Goal: Transaction & Acquisition: Book appointment/travel/reservation

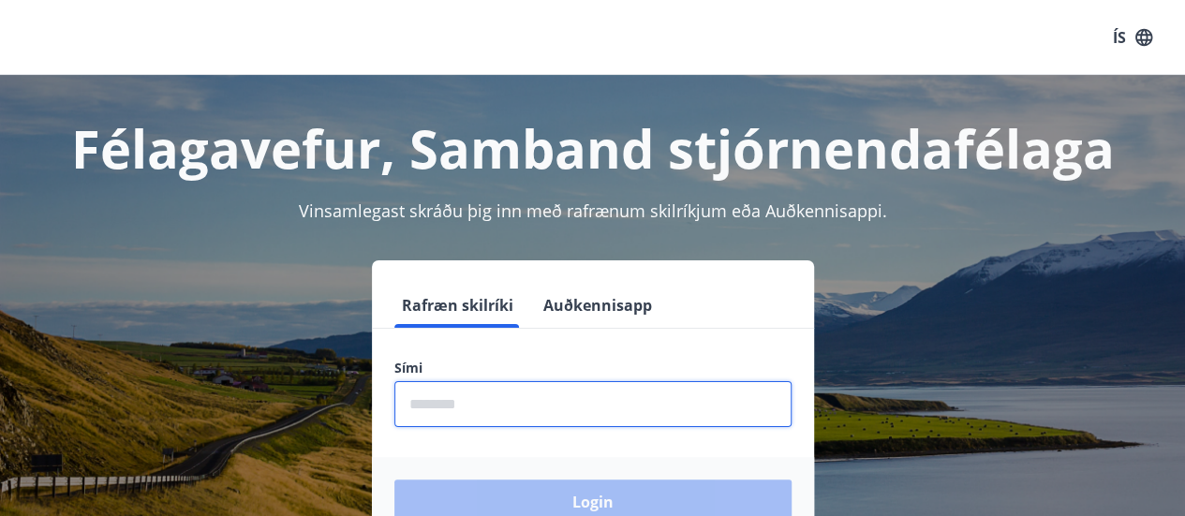
click at [481, 424] on input "phone" at bounding box center [592, 404] width 397 height 46
click at [510, 403] on input "phone" at bounding box center [592, 404] width 397 height 46
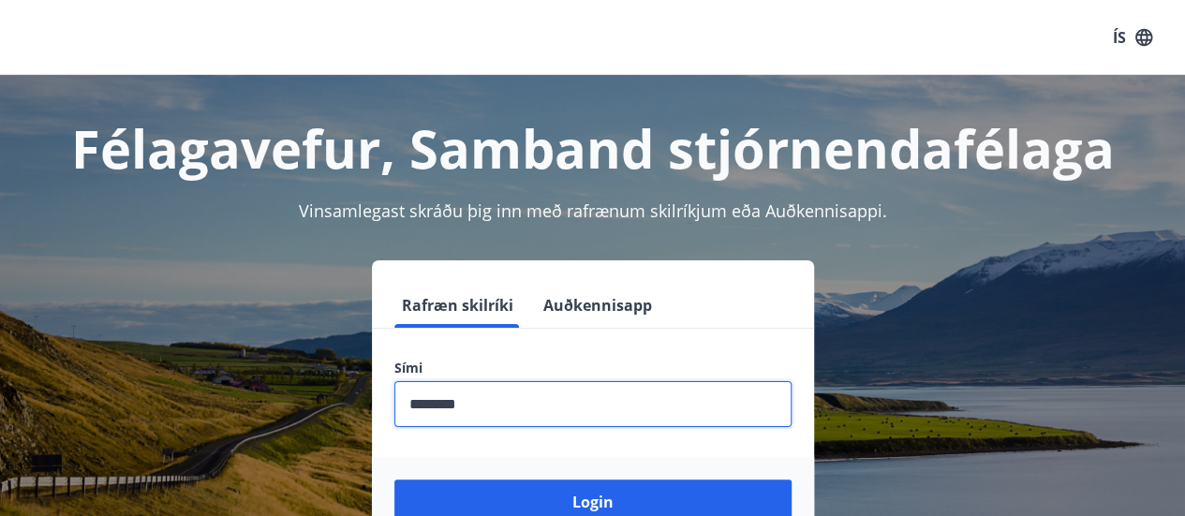
type input "********"
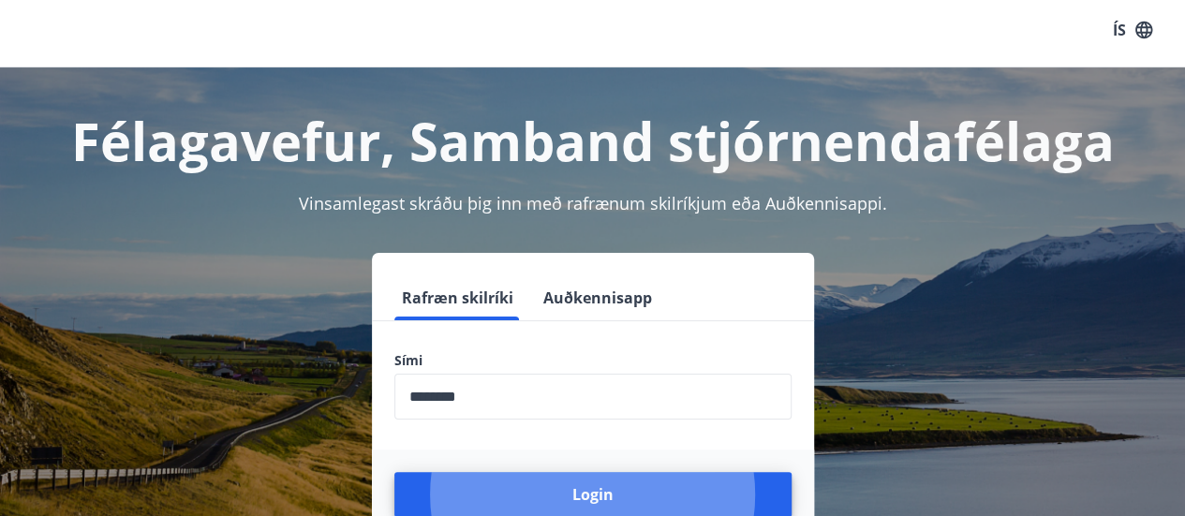
click at [394, 472] on button "Login" at bounding box center [592, 494] width 397 height 45
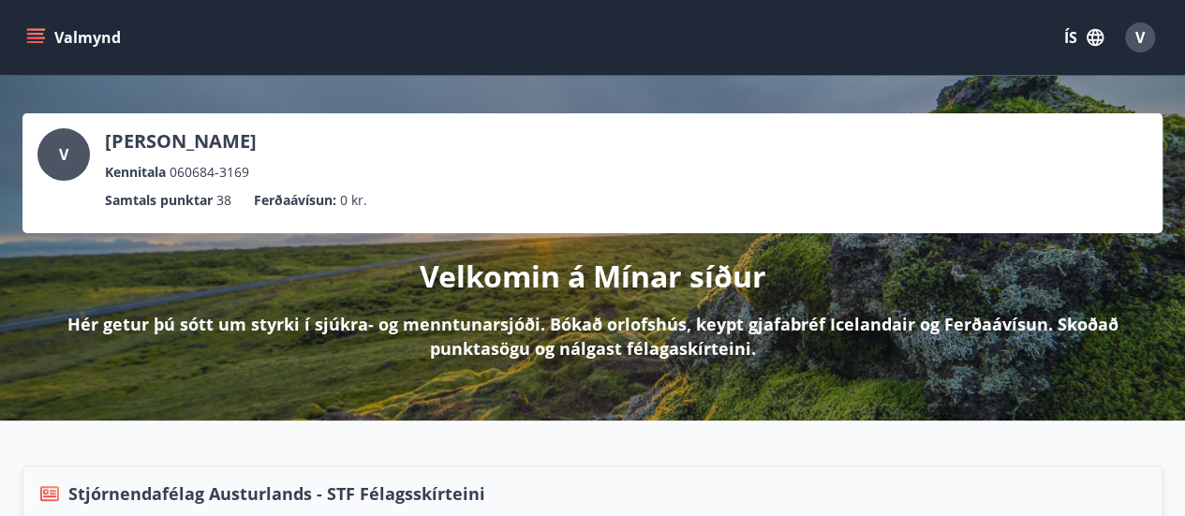
click at [29, 34] on icon "menu" at bounding box center [35, 34] width 17 height 2
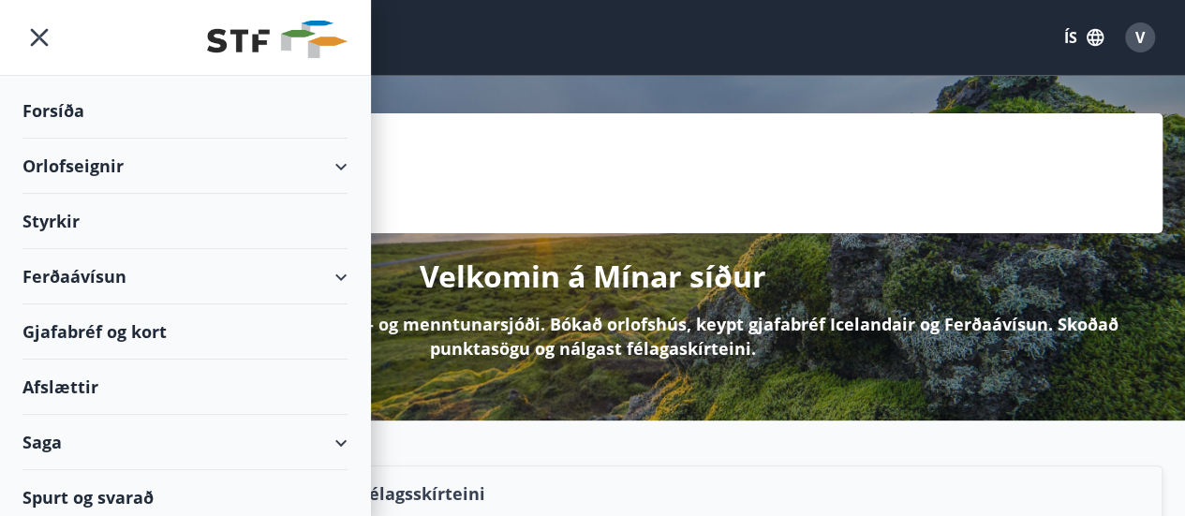
click at [322, 158] on div "Orlofseignir" at bounding box center [184, 166] width 325 height 55
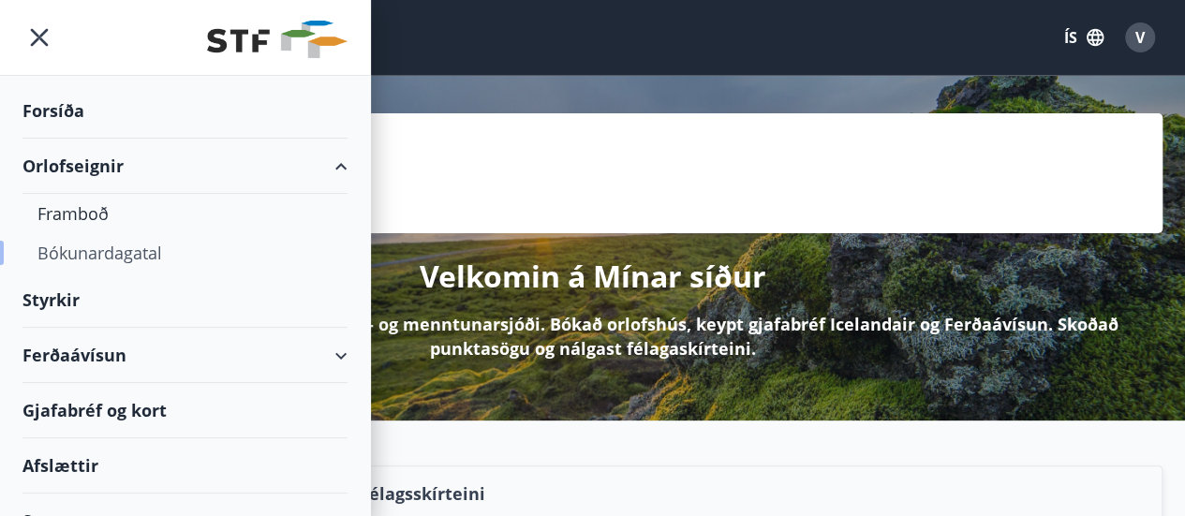
click at [111, 241] on div "Bókunardagatal" at bounding box center [184, 252] width 295 height 39
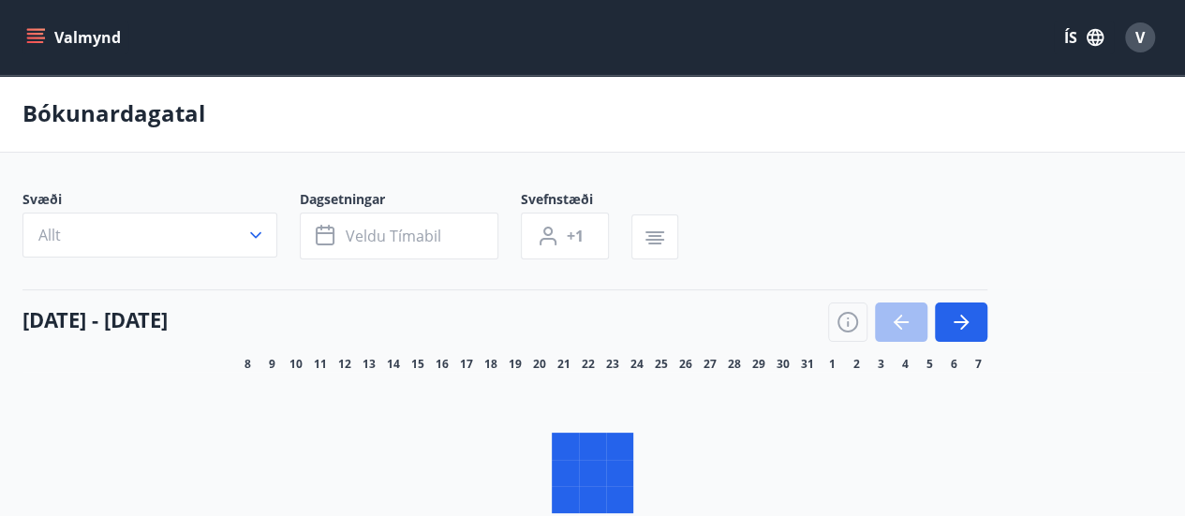
click at [227, 229] on button "Allt" at bounding box center [149, 235] width 255 height 45
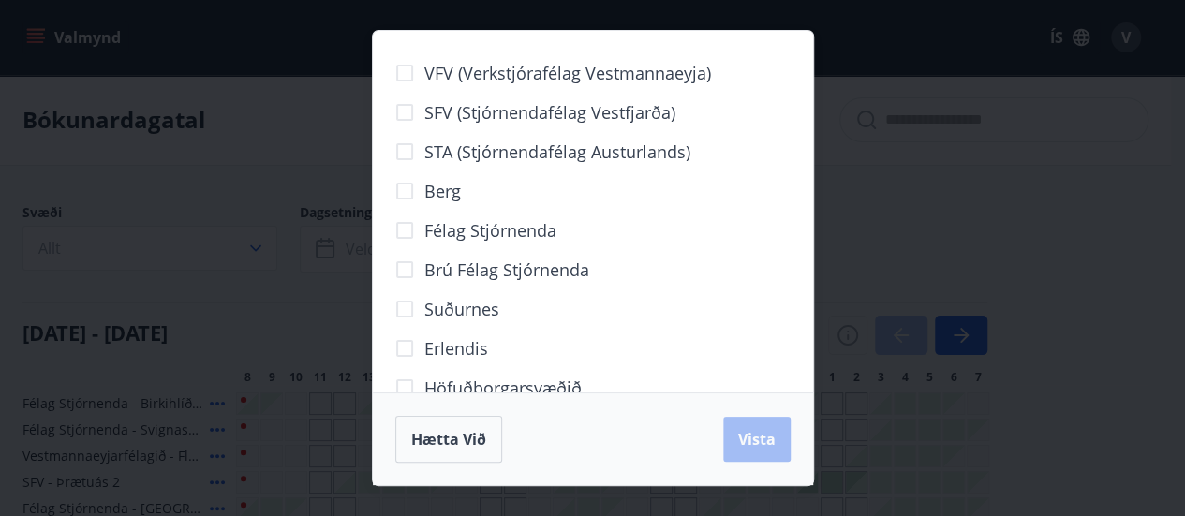
click at [252, 233] on div "VFV (Verkstjórafélag Vestmannaeyja) SFV (Stjórnendafélag Vestfjarða) STA (Stjór…" at bounding box center [592, 258] width 1185 height 516
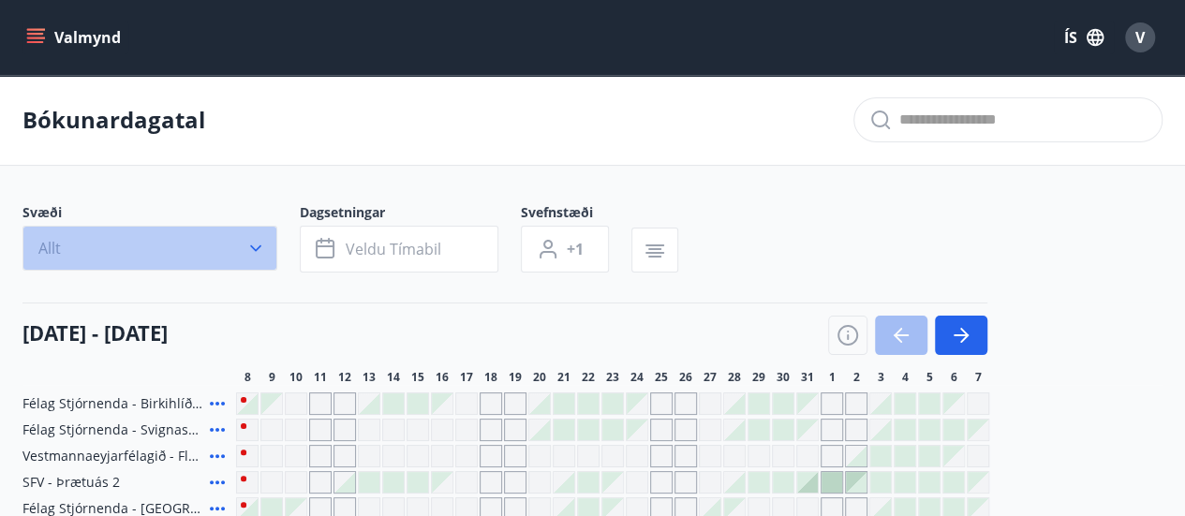
click at [257, 249] on icon "button" at bounding box center [255, 248] width 11 height 7
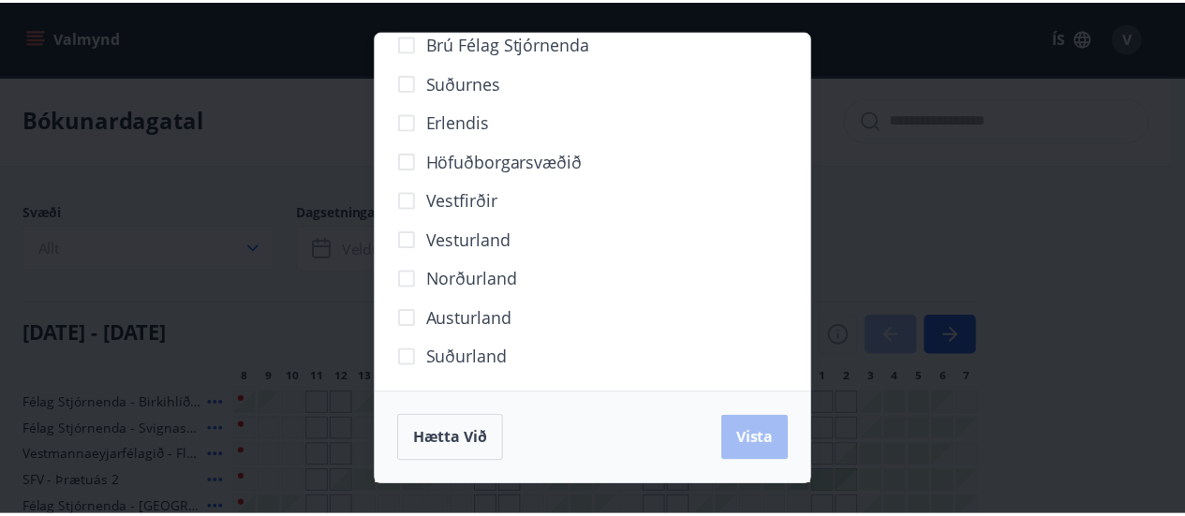
scroll to position [232, 0]
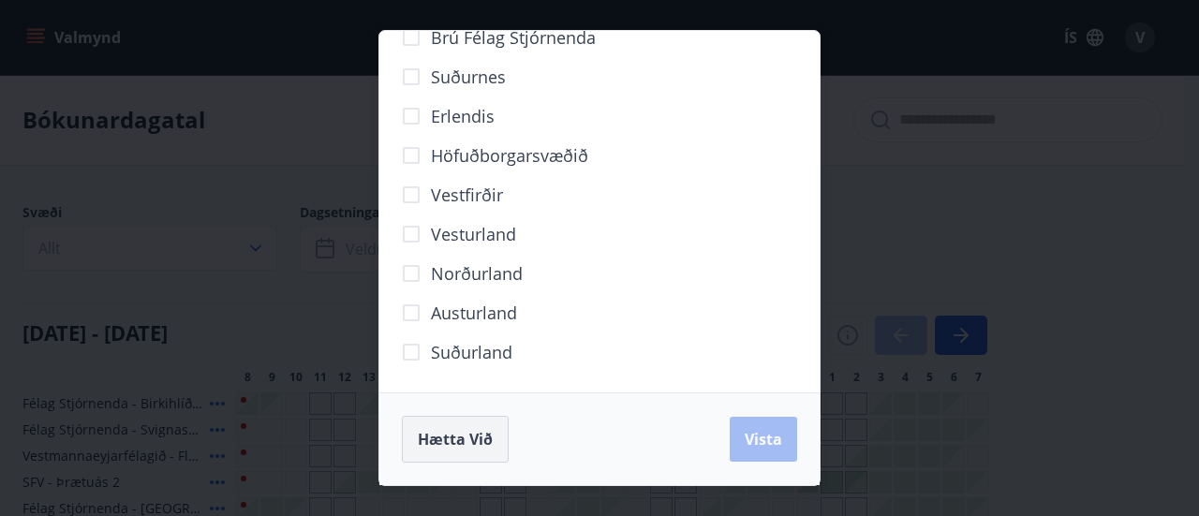
click at [459, 442] on span "Hætta við" at bounding box center [455, 439] width 75 height 21
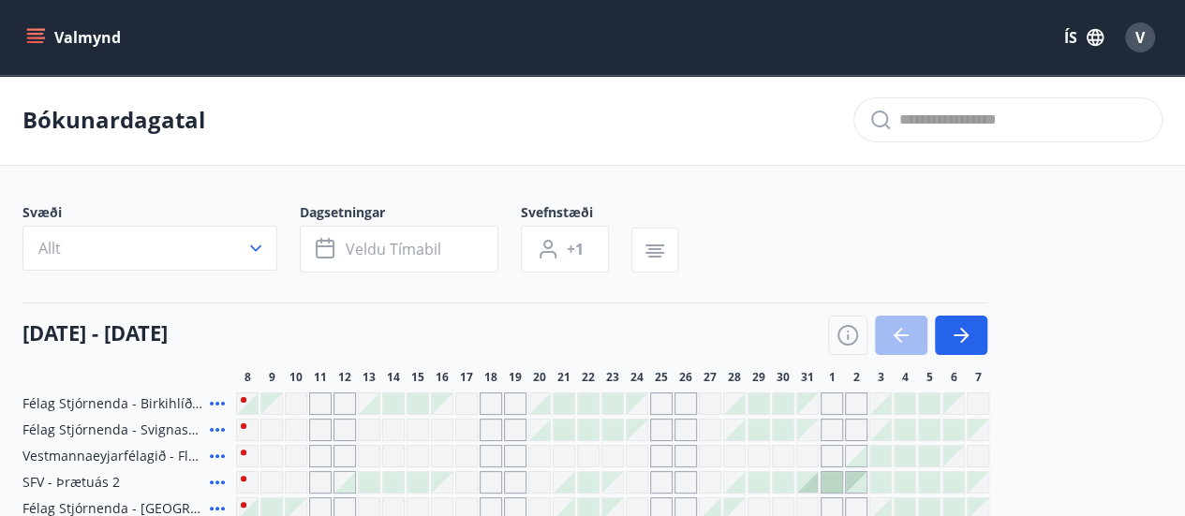
click at [340, 162] on div "Bókunardagatal" at bounding box center [592, 120] width 1185 height 91
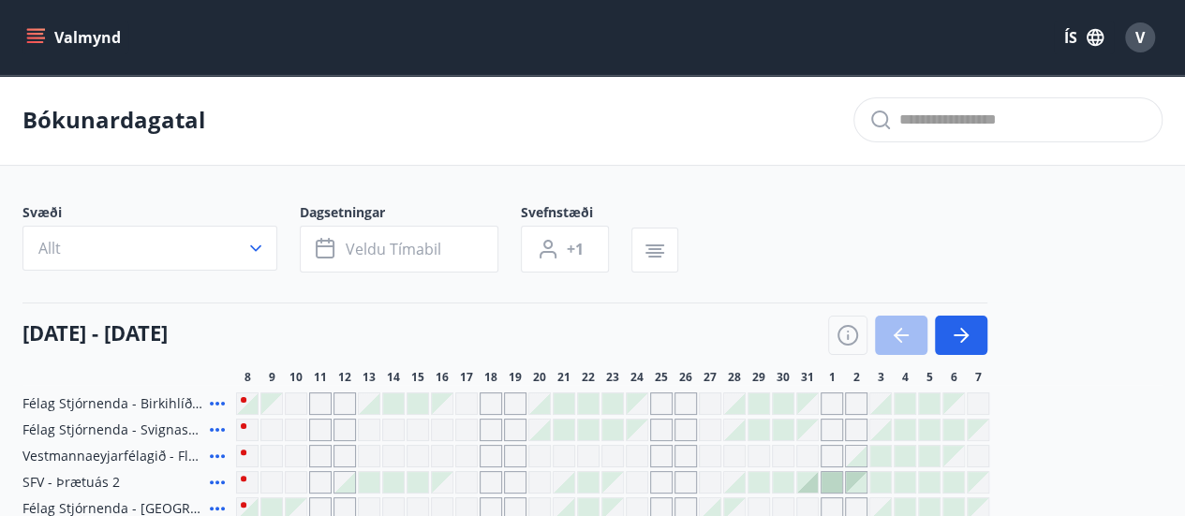
click at [63, 35] on button "Valmynd" at bounding box center [75, 38] width 106 height 34
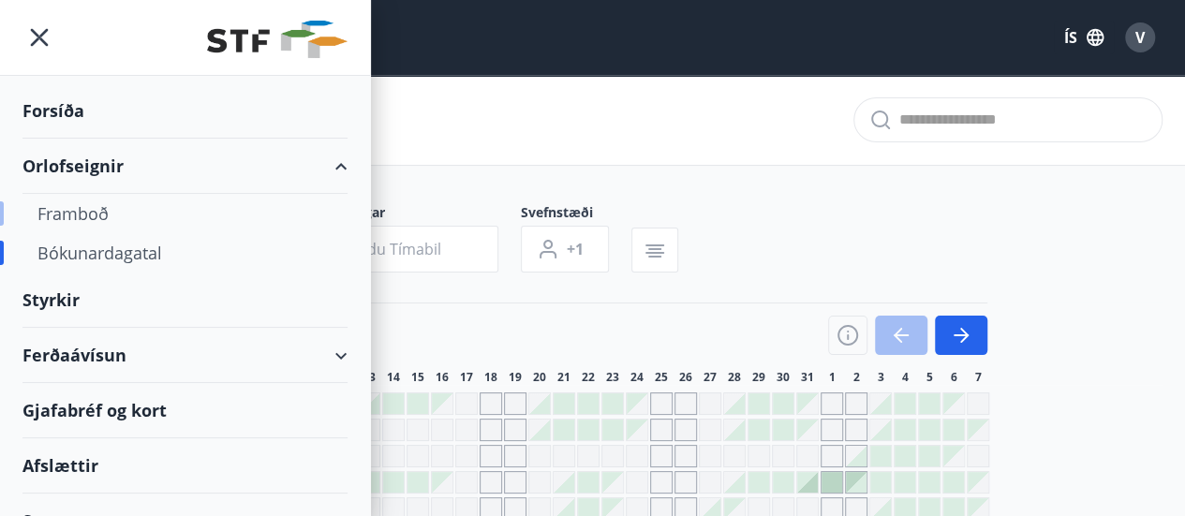
click at [86, 222] on div "Framboð" at bounding box center [184, 213] width 295 height 39
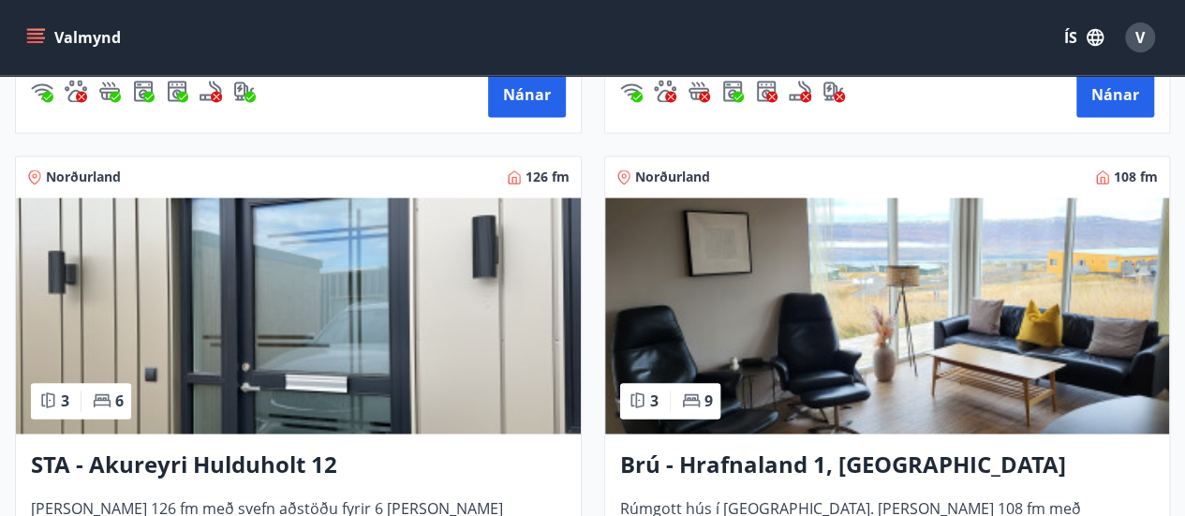
scroll to position [1592, 0]
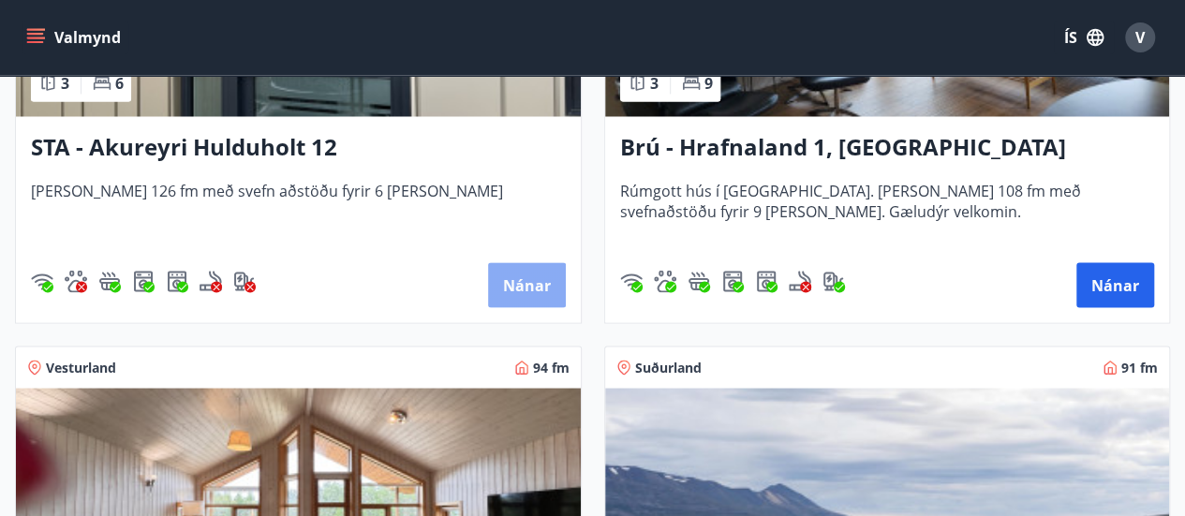
click at [525, 276] on button "Nánar" at bounding box center [527, 284] width 78 height 45
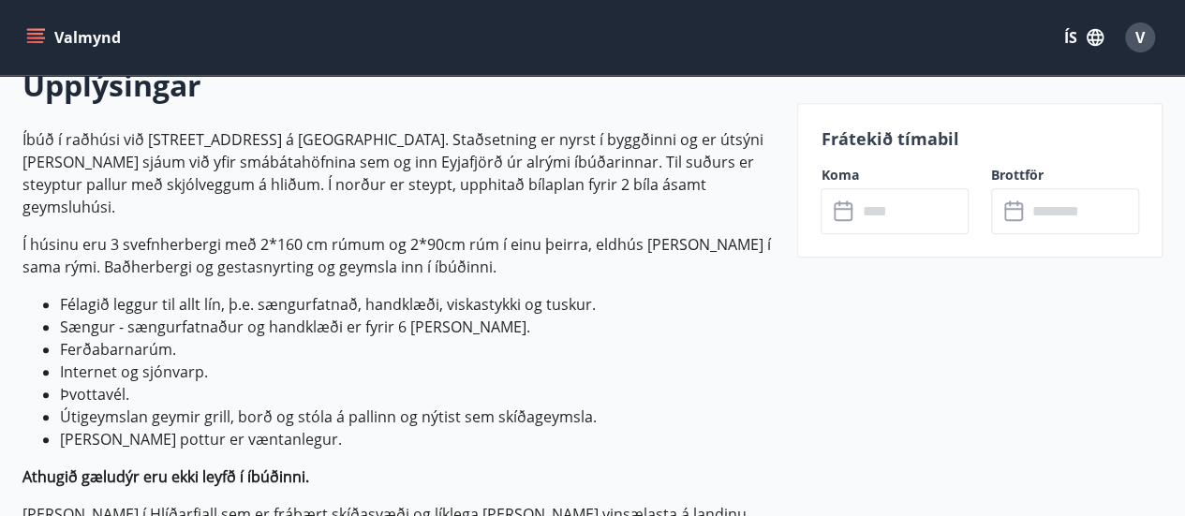
scroll to position [749, 0]
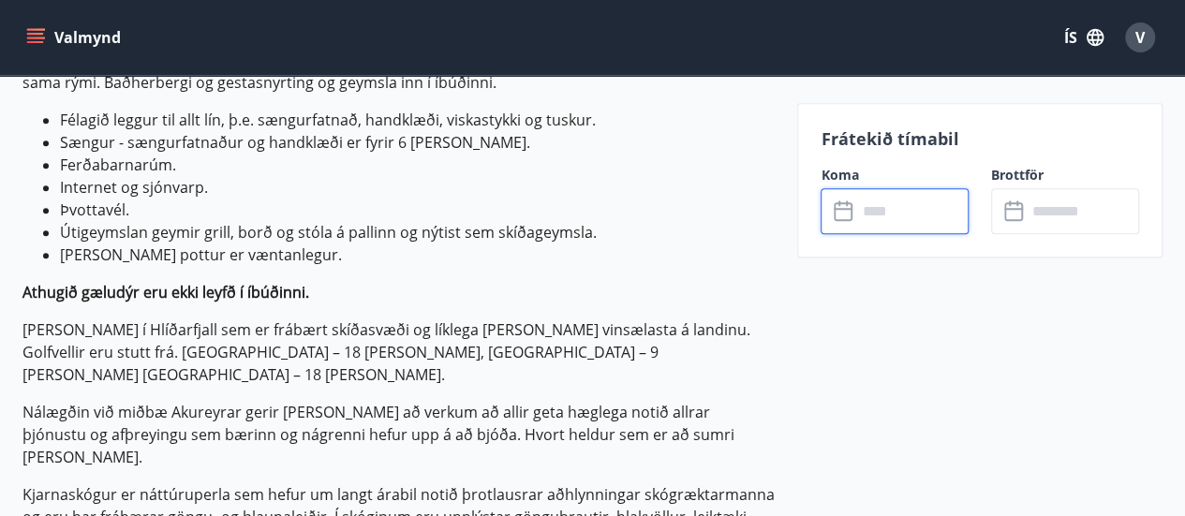
click at [917, 216] on input "text" at bounding box center [912, 211] width 112 height 46
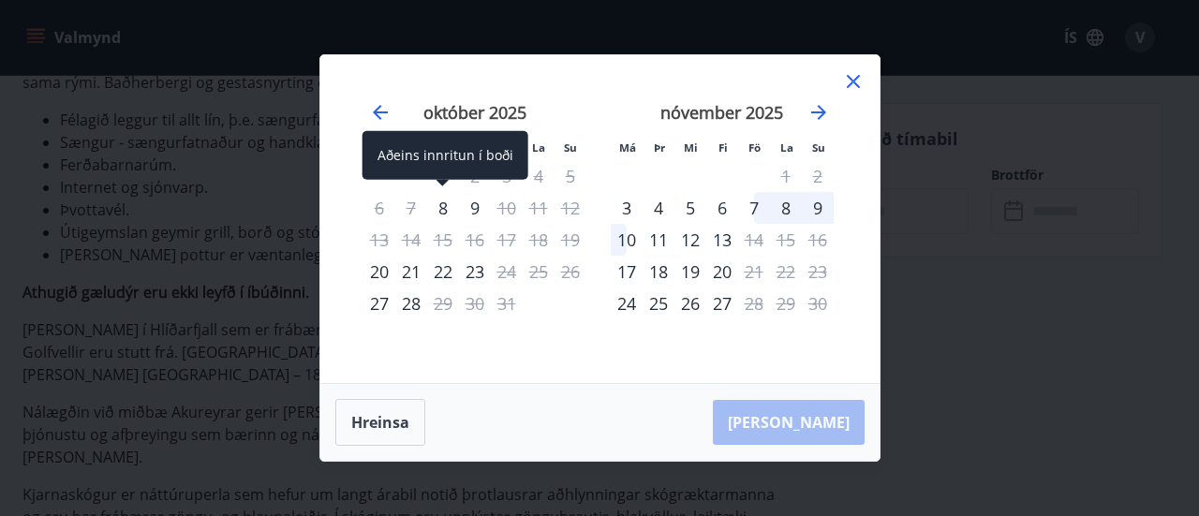
click at [434, 211] on div "8" at bounding box center [443, 208] width 32 height 32
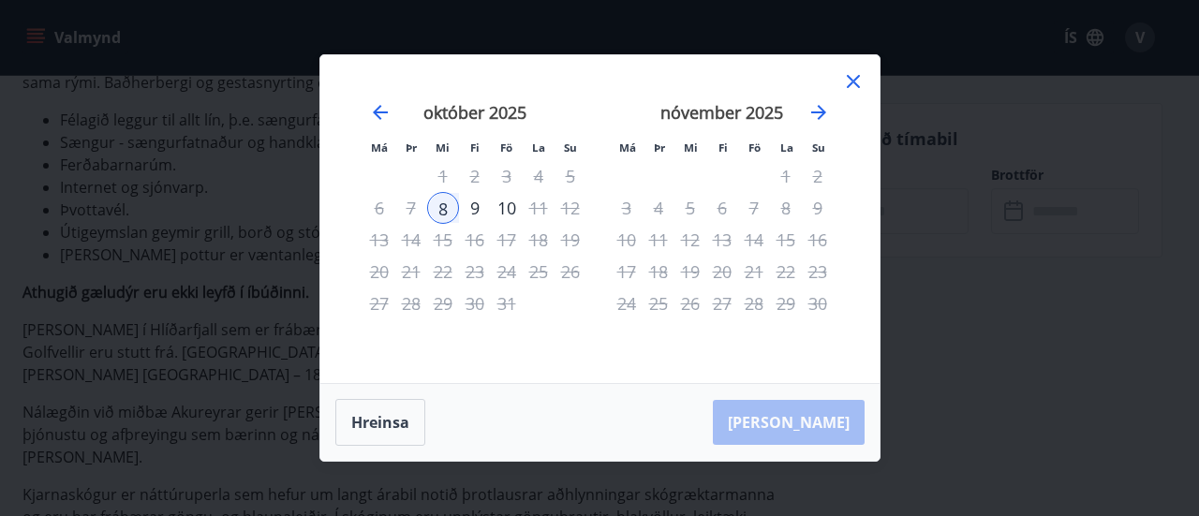
click at [476, 205] on div "9" at bounding box center [475, 208] width 32 height 32
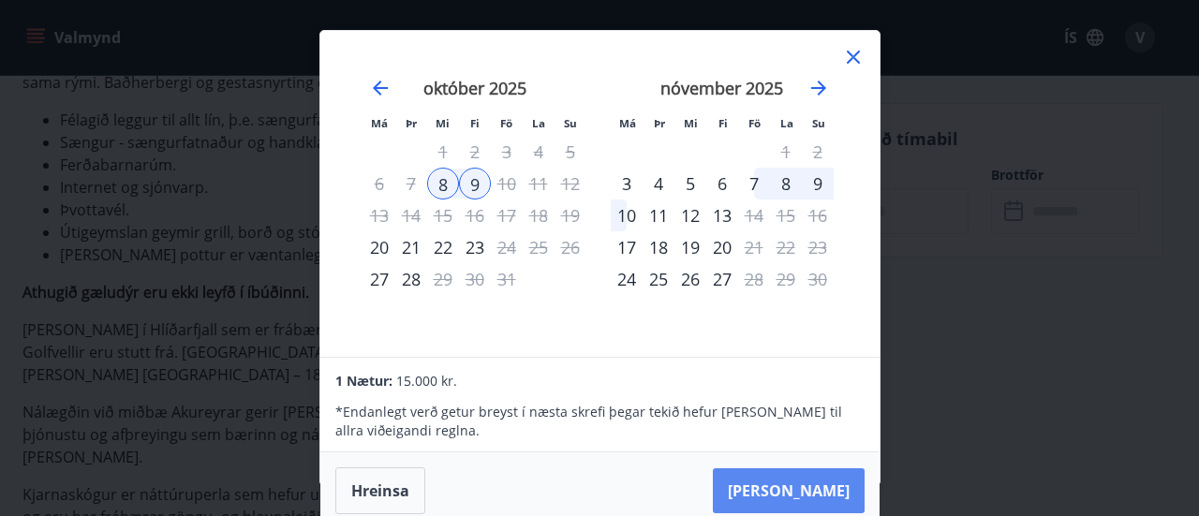
click at [809, 483] on button "Taka Frá" at bounding box center [789, 490] width 152 height 45
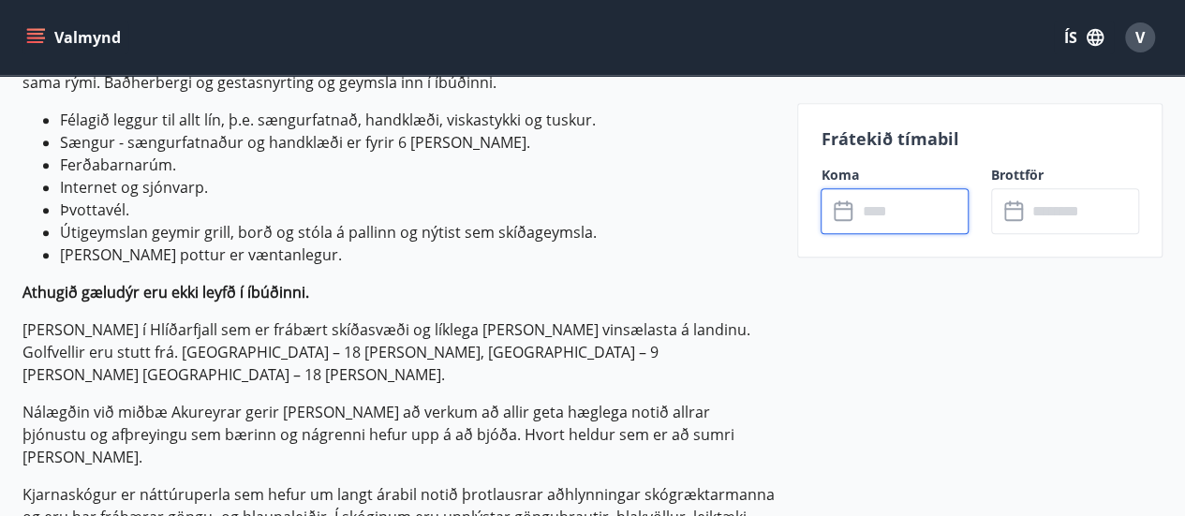
type input "******"
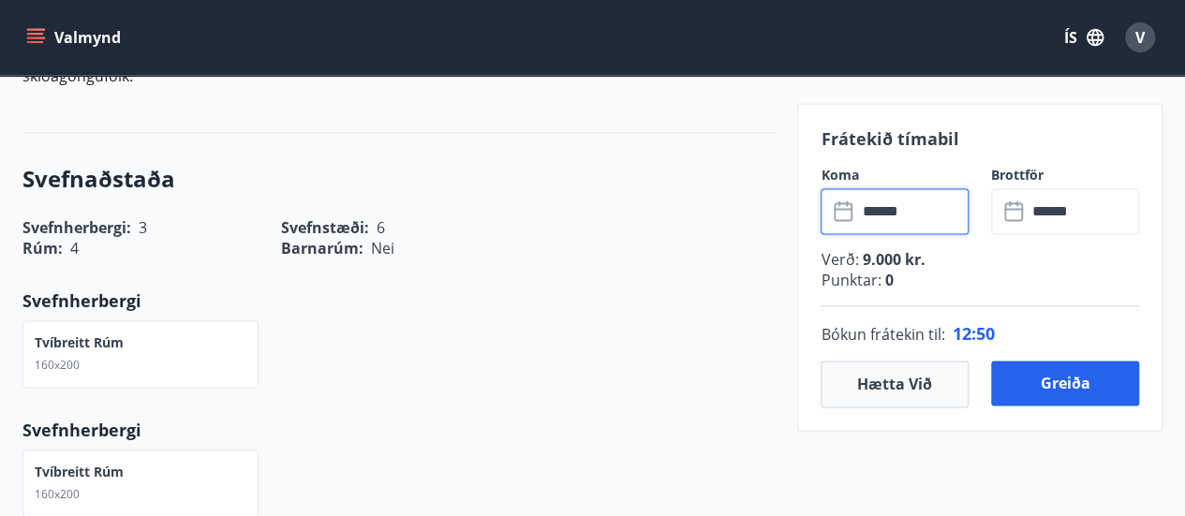
scroll to position [1218, 0]
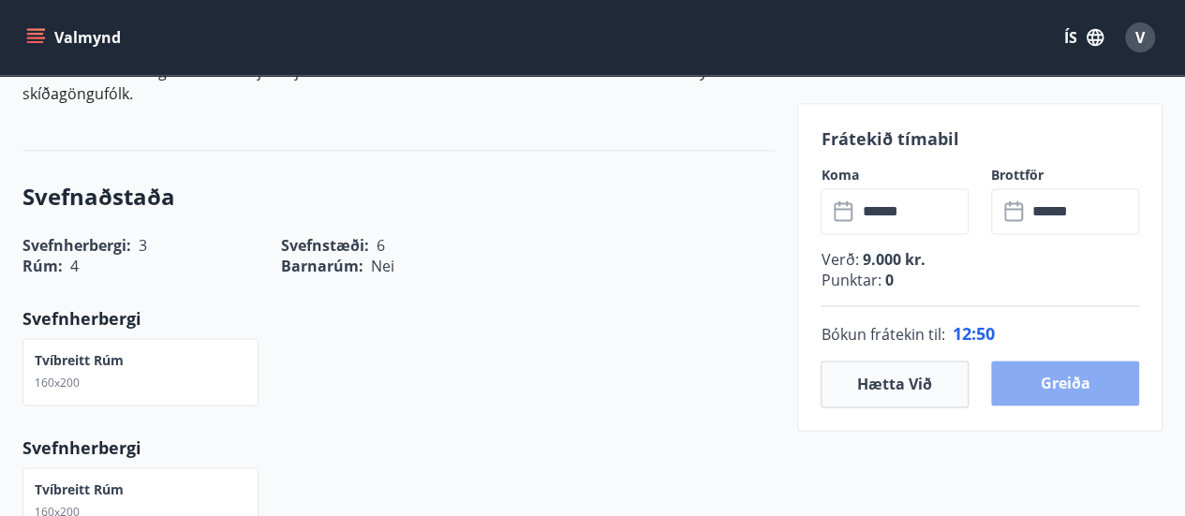
click at [1032, 374] on button "Greiða" at bounding box center [1065, 383] width 148 height 45
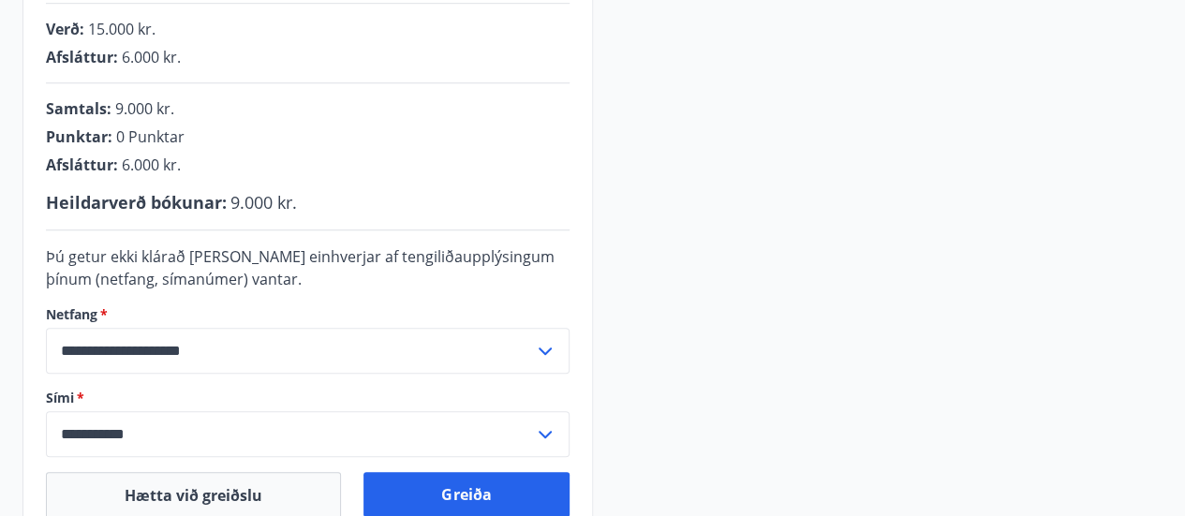
scroll to position [724, 0]
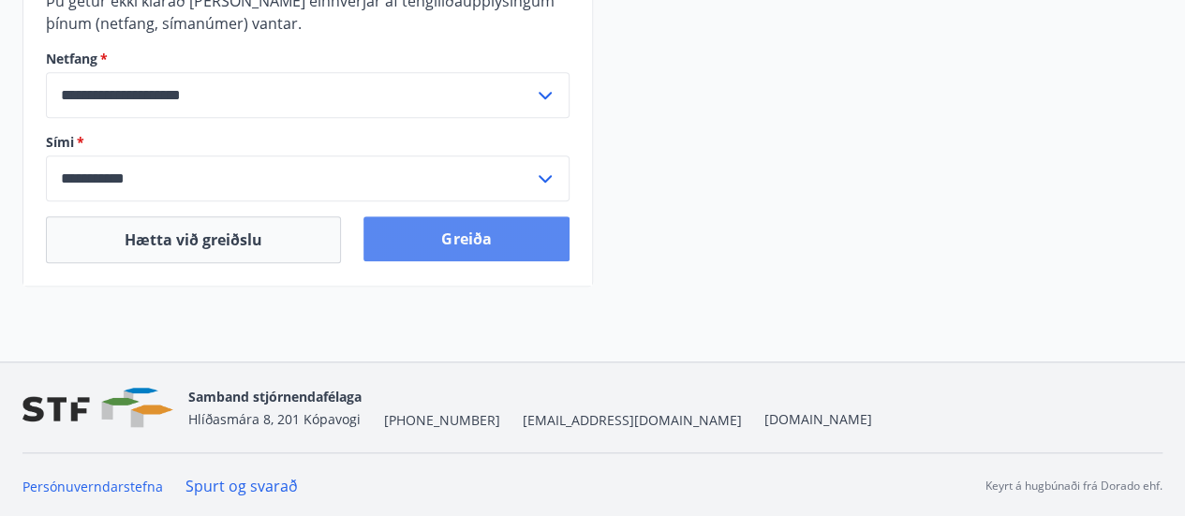
click at [474, 245] on button "Greiða" at bounding box center [465, 238] width 205 height 45
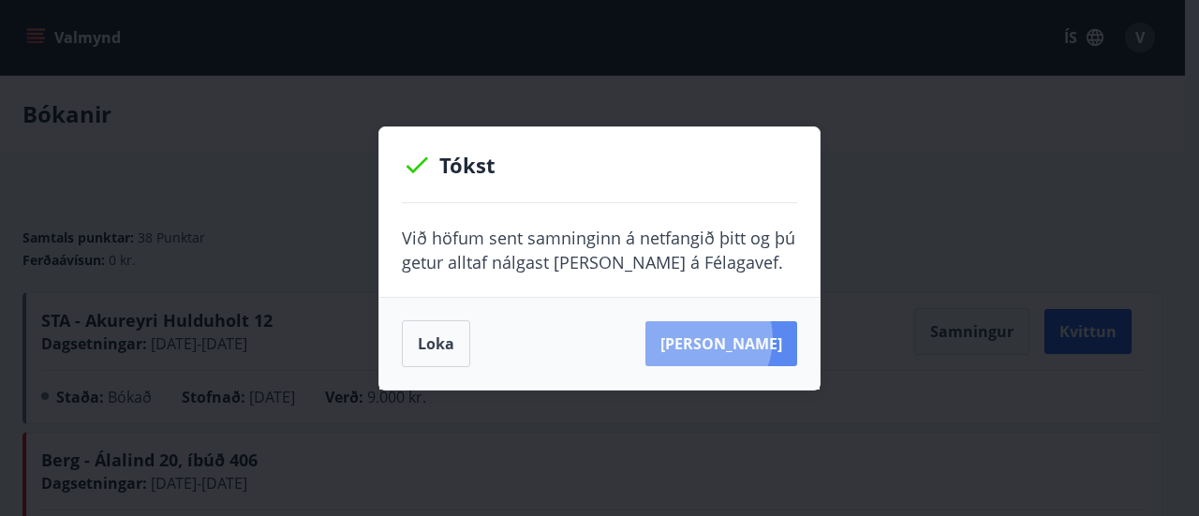
click at [725, 338] on button "[PERSON_NAME]" at bounding box center [721, 343] width 152 height 45
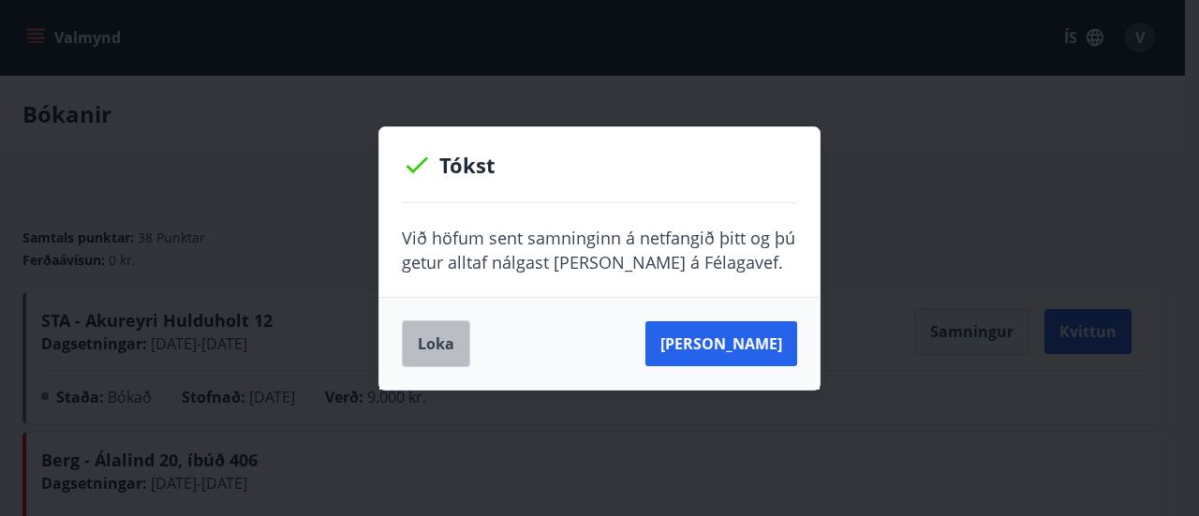
click at [450, 342] on button "Loka" at bounding box center [436, 343] width 68 height 47
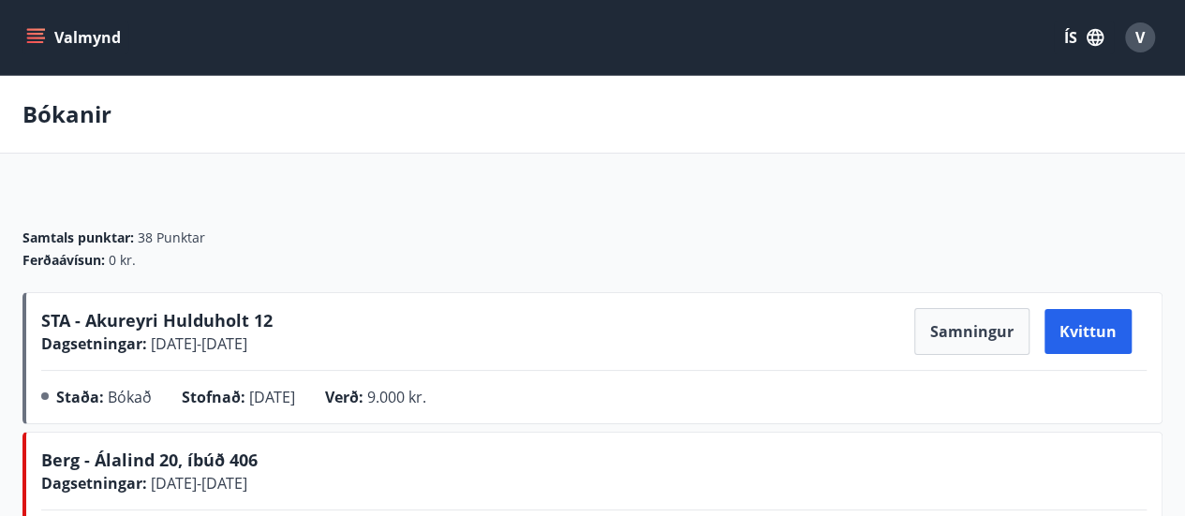
click at [60, 45] on button "Valmynd" at bounding box center [75, 38] width 106 height 34
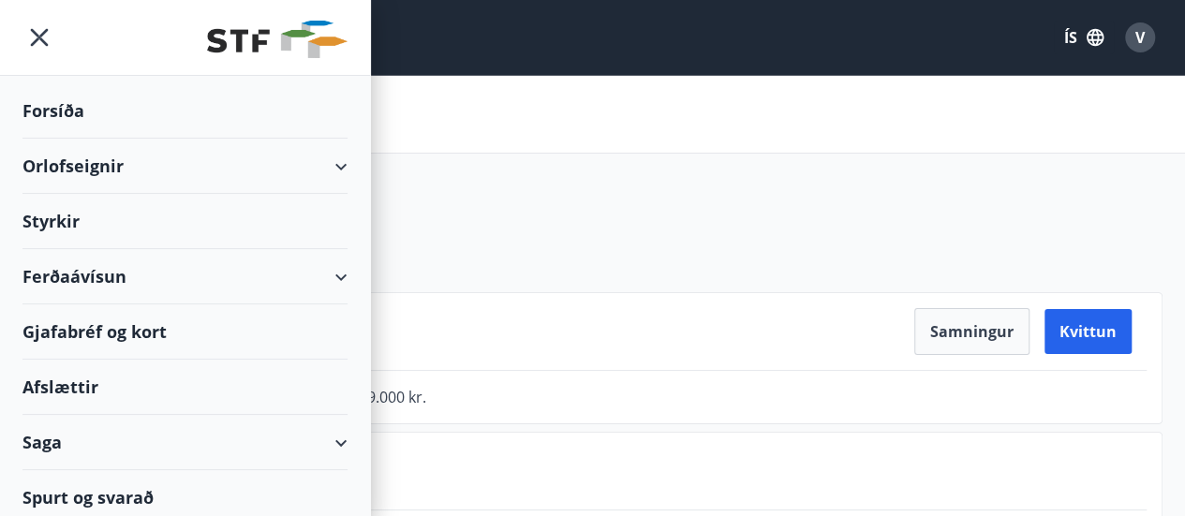
click at [83, 159] on div "Orlofseignir" at bounding box center [184, 166] width 325 height 55
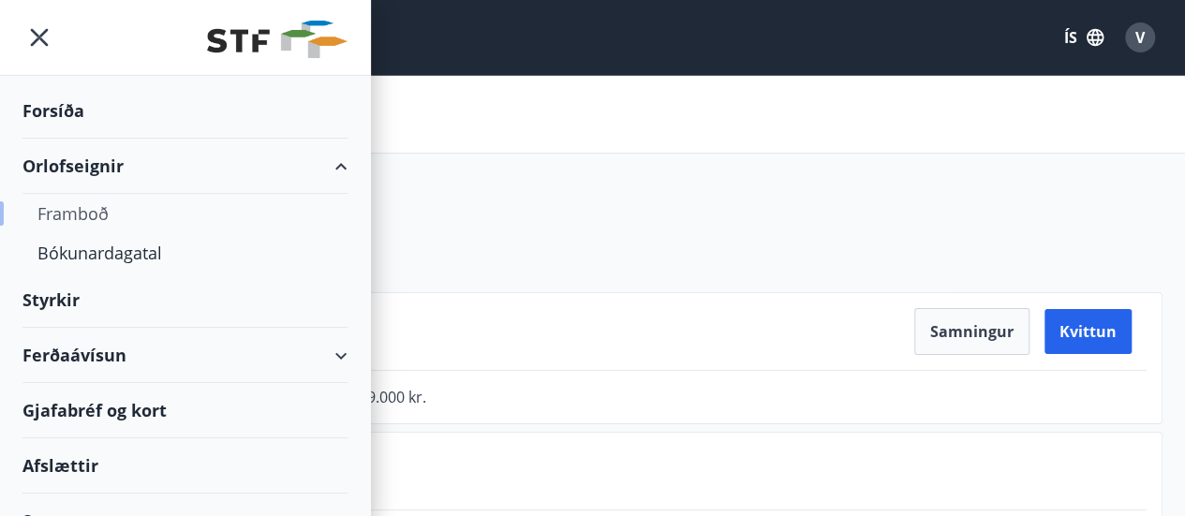
click at [81, 216] on div "Framboð" at bounding box center [184, 213] width 295 height 39
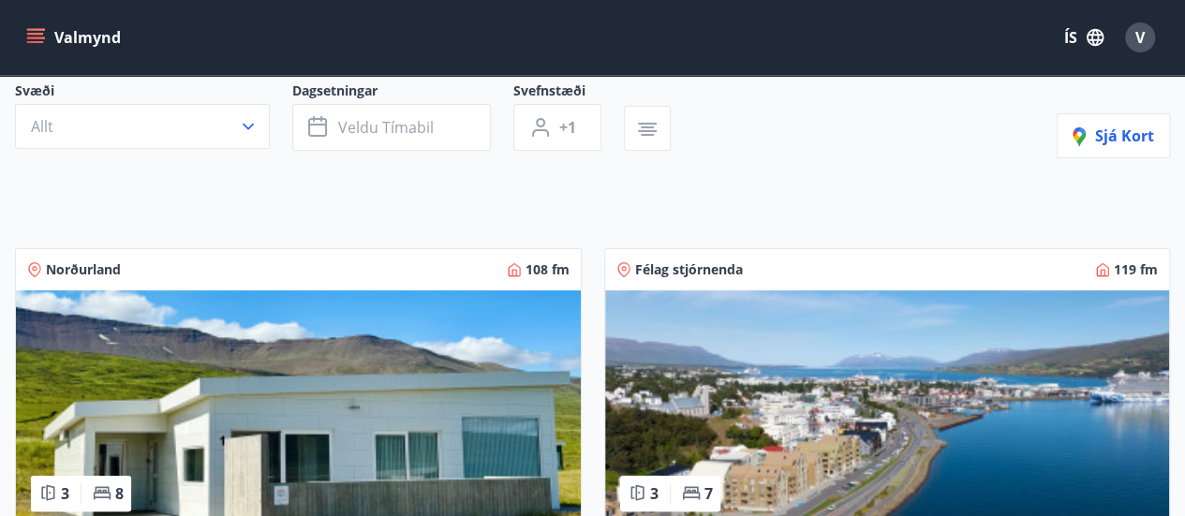
scroll to position [187, 0]
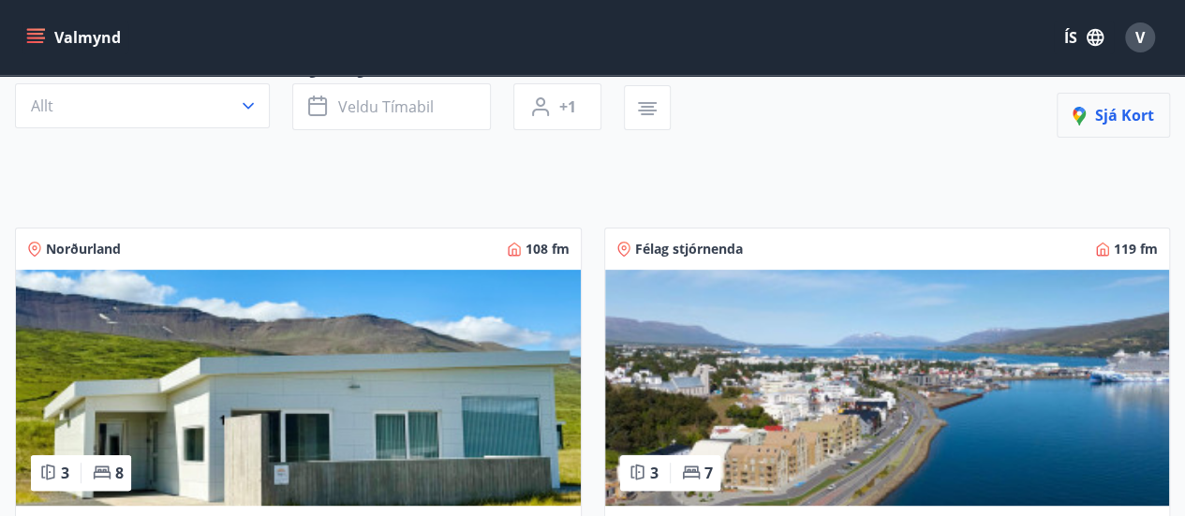
drag, startPoint x: 1108, startPoint y: 102, endPoint x: 1104, endPoint y: 93, distance: 10.1
click at [1104, 93] on button "Sjá kort" at bounding box center [1113, 115] width 113 height 45
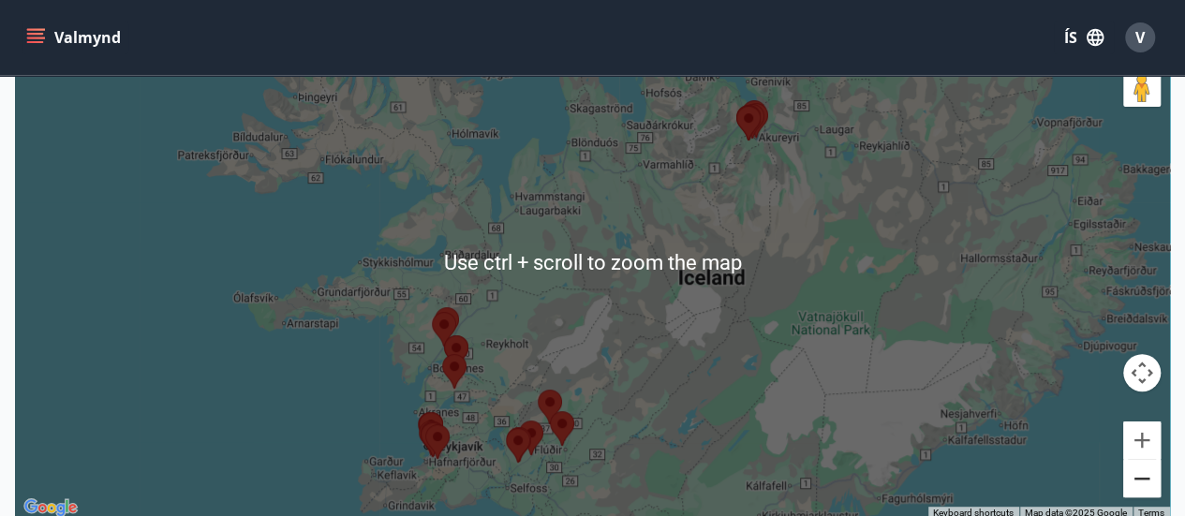
scroll to position [281, 0]
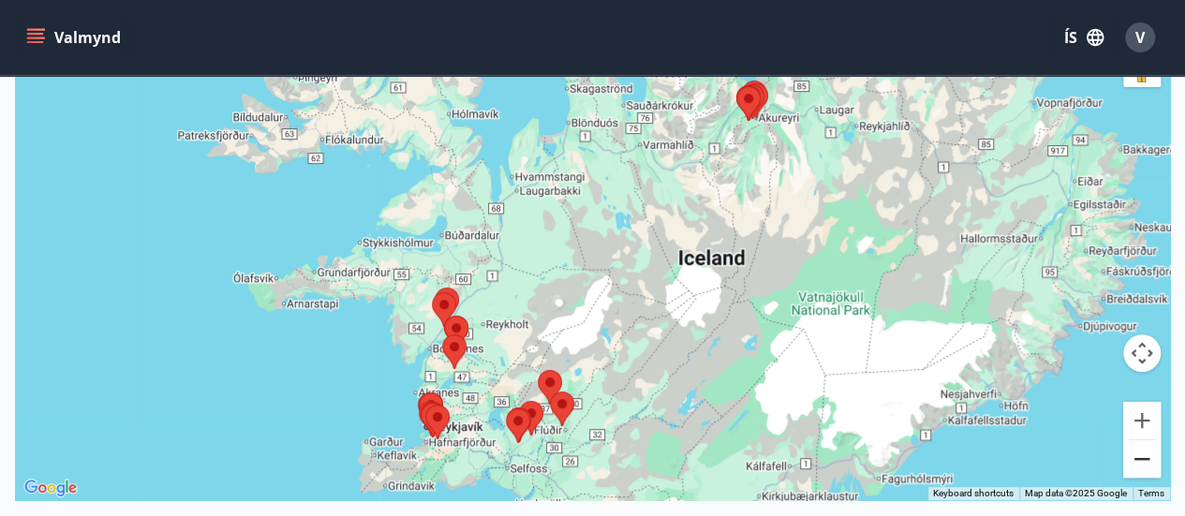
click at [1132, 466] on button "Zoom out" at bounding box center [1141, 458] width 37 height 37
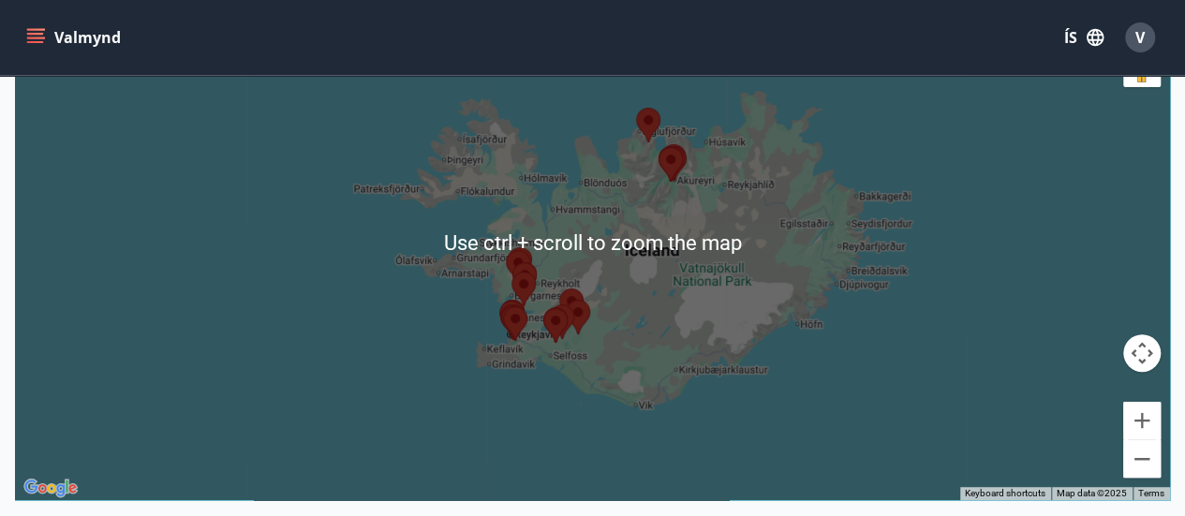
click at [680, 180] on img at bounding box center [670, 165] width 39 height 50
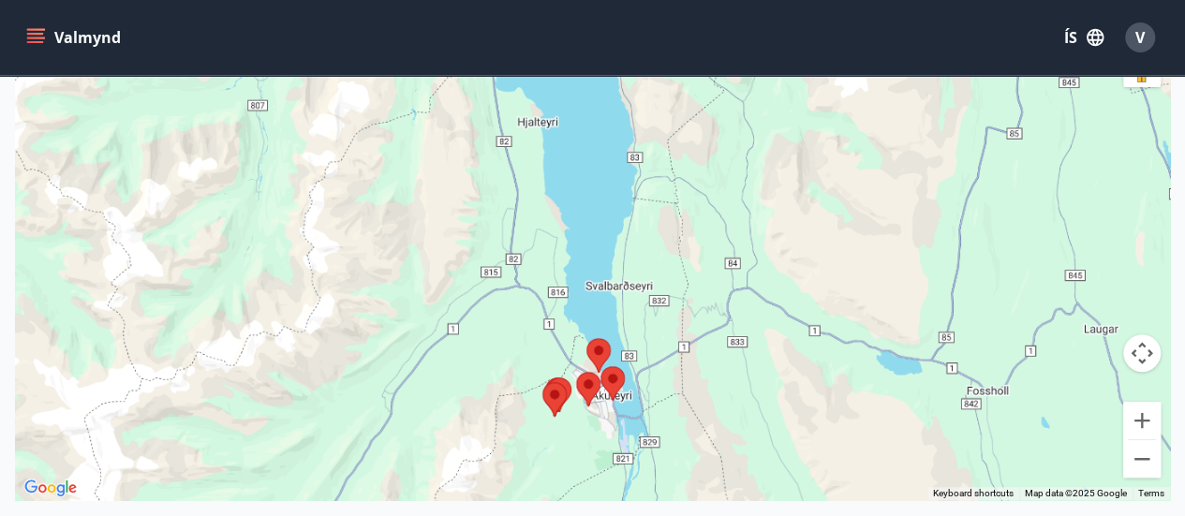
drag, startPoint x: 540, startPoint y: 156, endPoint x: 570, endPoint y: 346, distance: 191.7
click at [570, 346] on div at bounding box center [592, 242] width 1155 height 516
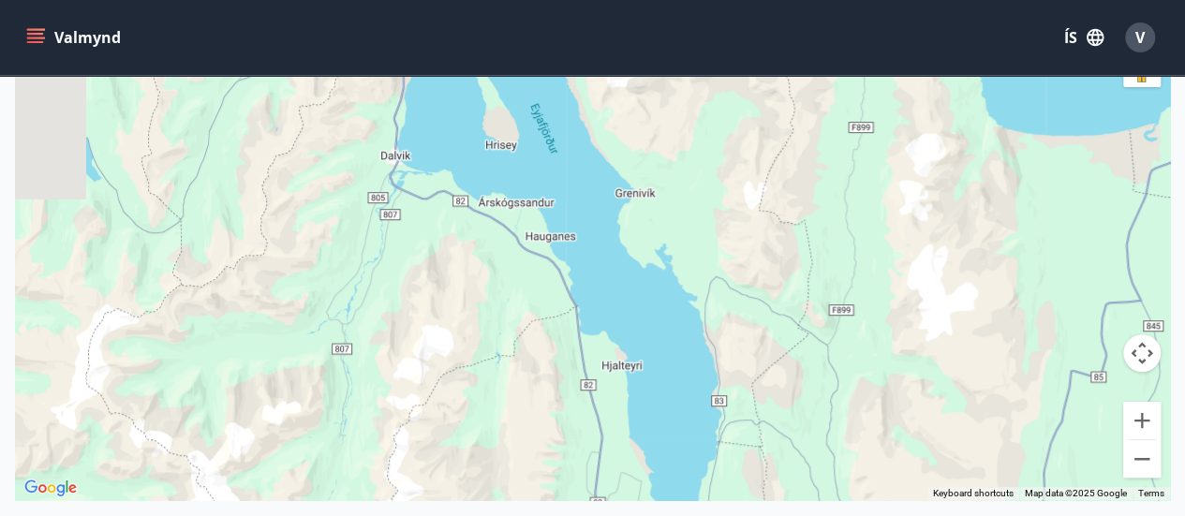
drag, startPoint x: 504, startPoint y: 104, endPoint x: 605, endPoint y: 371, distance: 285.5
click at [605, 371] on div at bounding box center [592, 242] width 1155 height 516
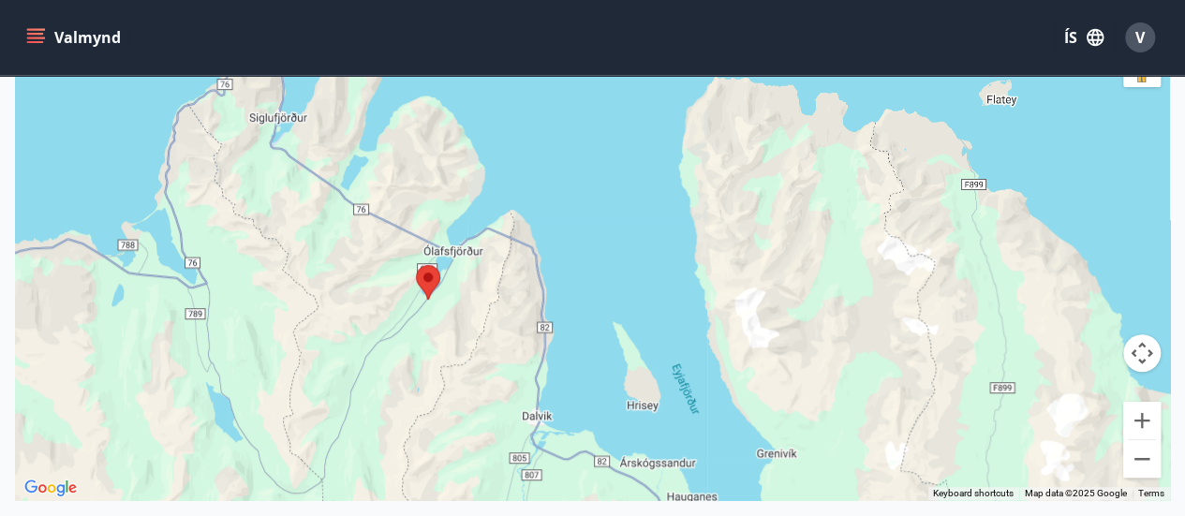
drag, startPoint x: 530, startPoint y: 145, endPoint x: 658, endPoint y: 344, distance: 236.4
click at [658, 344] on div at bounding box center [592, 242] width 1155 height 516
drag, startPoint x: 438, startPoint y: 311, endPoint x: 504, endPoint y: 305, distance: 65.8
click at [504, 305] on div at bounding box center [592, 242] width 1155 height 516
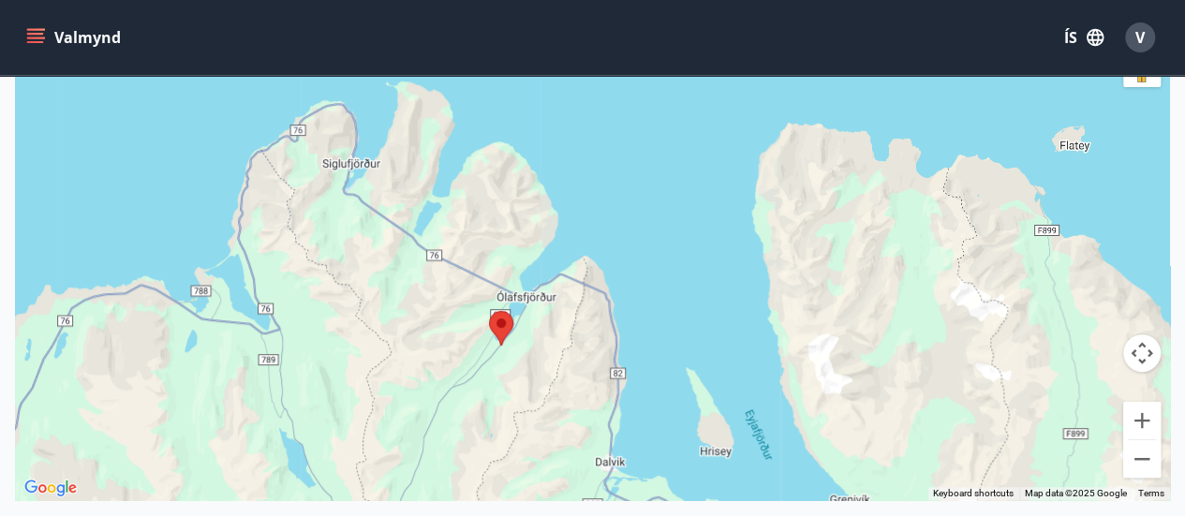
drag, startPoint x: 456, startPoint y: 349, endPoint x: 468, endPoint y: 387, distance: 39.4
click at [468, 387] on div at bounding box center [592, 242] width 1155 height 516
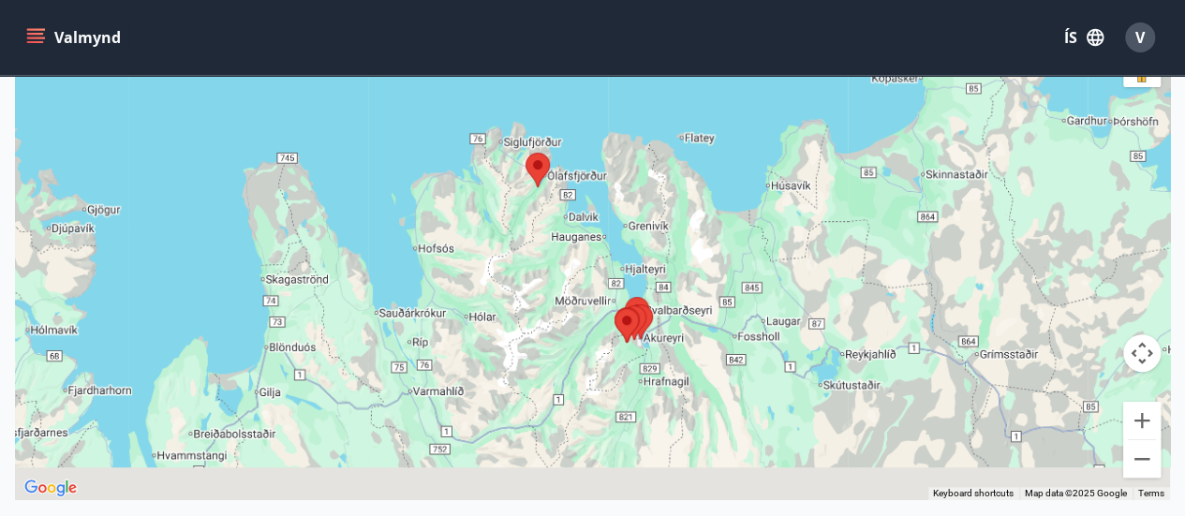
drag, startPoint x: 409, startPoint y: 396, endPoint x: 525, endPoint y: 126, distance: 293.3
click at [525, 126] on div at bounding box center [592, 242] width 1155 height 516
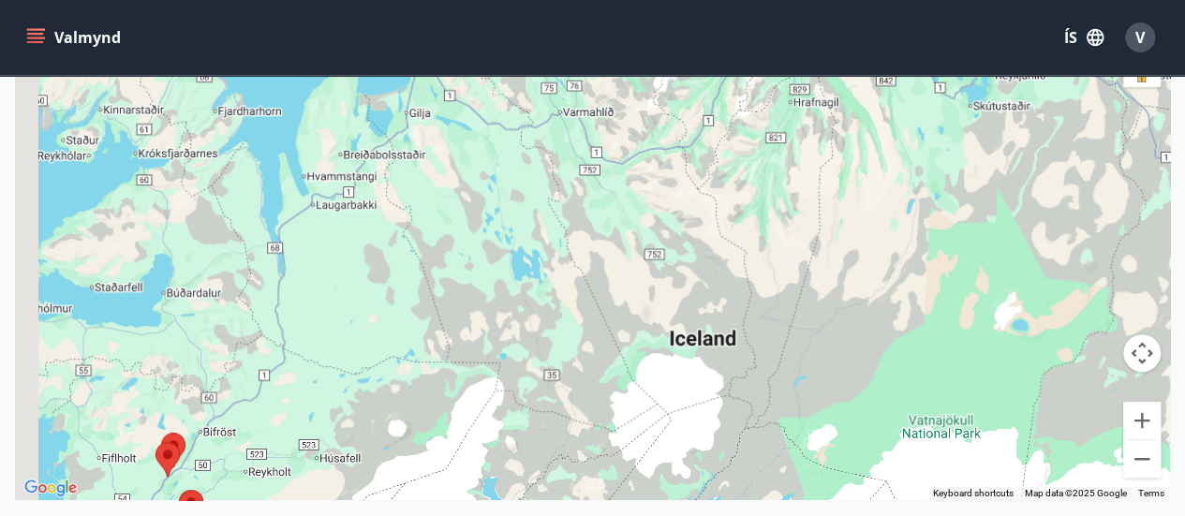
drag, startPoint x: 343, startPoint y: 387, endPoint x: 478, endPoint y: 250, distance: 192.1
click at [478, 250] on div at bounding box center [592, 242] width 1155 height 516
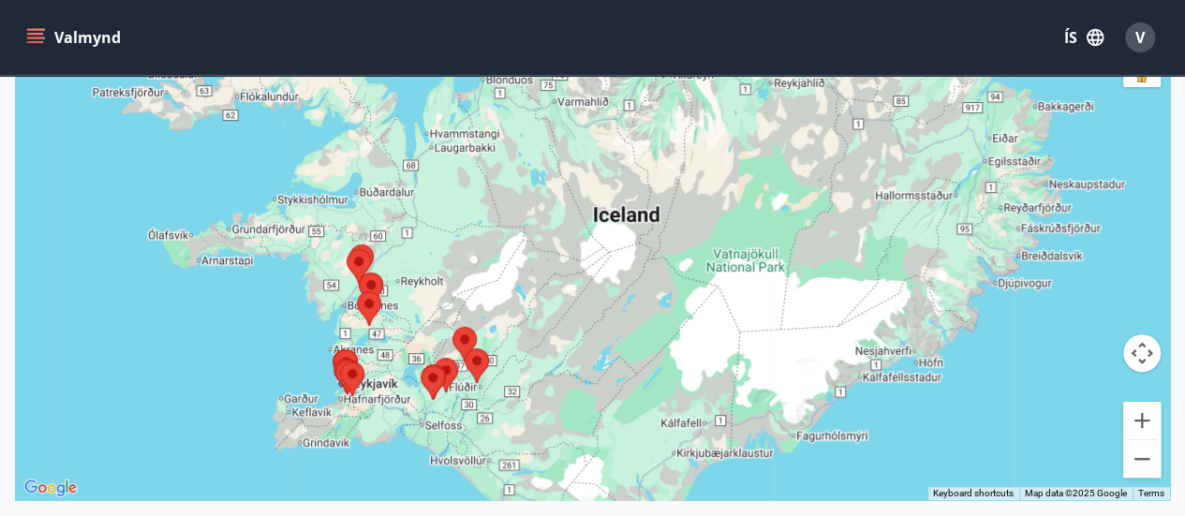
drag, startPoint x: 412, startPoint y: 340, endPoint x: 403, endPoint y: 149, distance: 191.3
click at [403, 149] on div at bounding box center [592, 242] width 1155 height 516
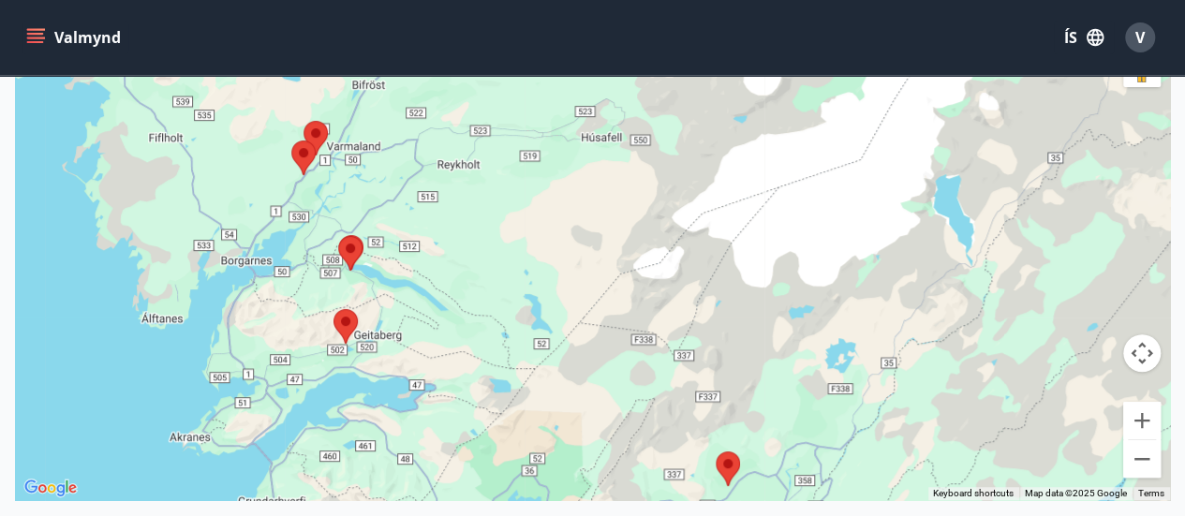
drag, startPoint x: 393, startPoint y: 205, endPoint x: 409, endPoint y: 311, distance: 107.0
click at [409, 311] on div at bounding box center [592, 242] width 1155 height 516
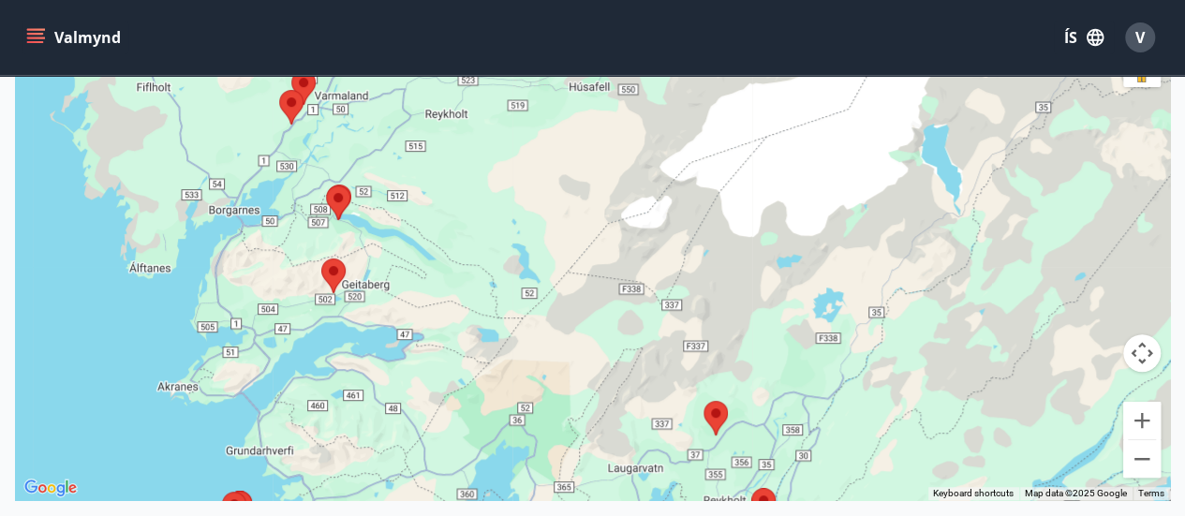
drag, startPoint x: 363, startPoint y: 282, endPoint x: 350, endPoint y: 214, distance: 68.7
click at [350, 214] on img at bounding box center [337, 203] width 39 height 50
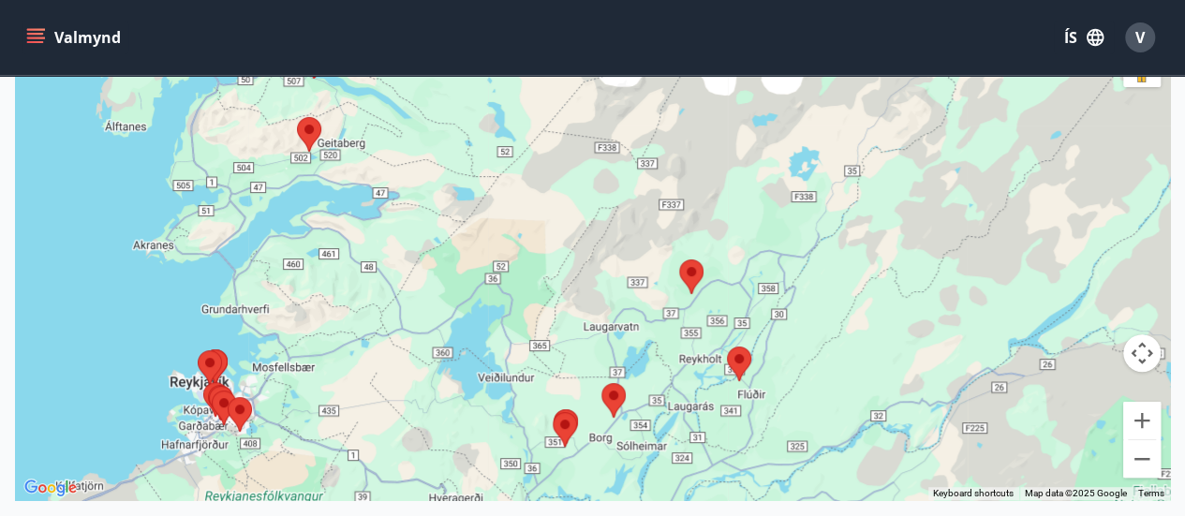
drag, startPoint x: 347, startPoint y: 289, endPoint x: 338, endPoint y: 134, distance: 155.8
click at [318, 127] on img at bounding box center [308, 135] width 39 height 50
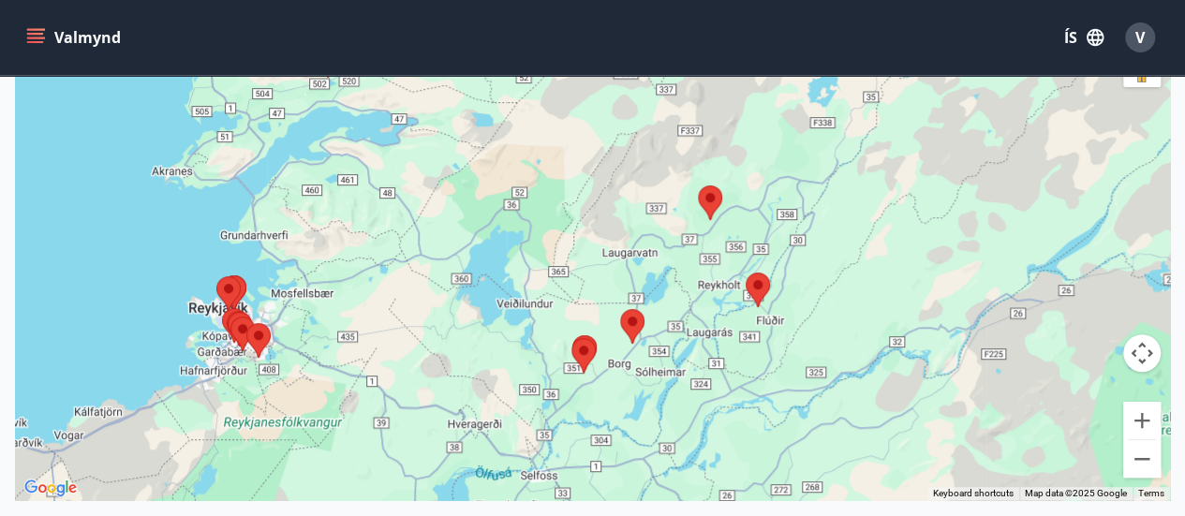
drag, startPoint x: 372, startPoint y: 284, endPoint x: 397, endPoint y: 234, distance: 55.7
click at [397, 234] on div at bounding box center [592, 242] width 1155 height 516
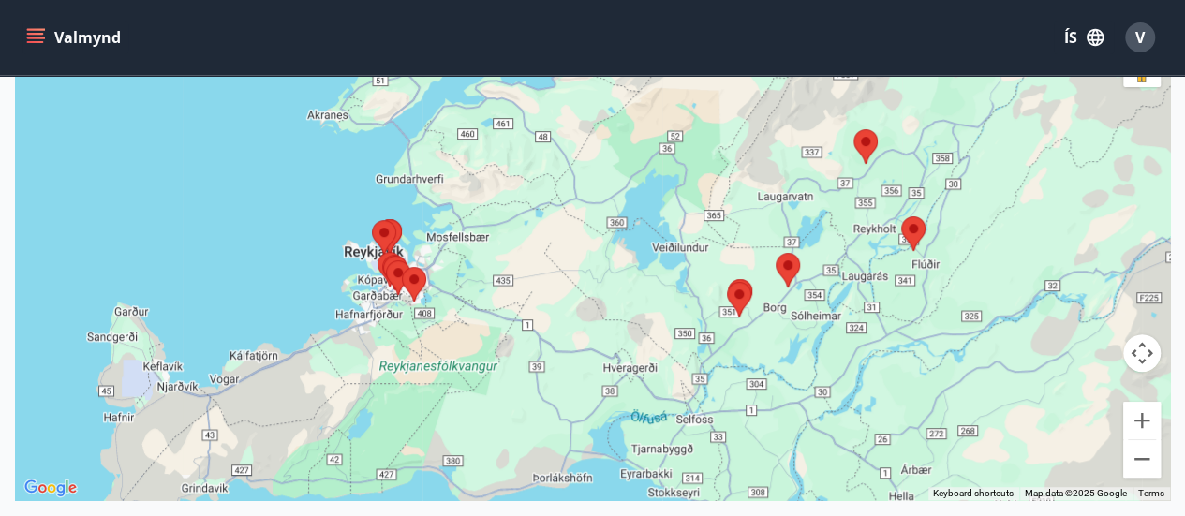
drag, startPoint x: 360, startPoint y: 246, endPoint x: 496, endPoint y: 200, distance: 144.5
click at [496, 200] on div at bounding box center [592, 242] width 1155 height 516
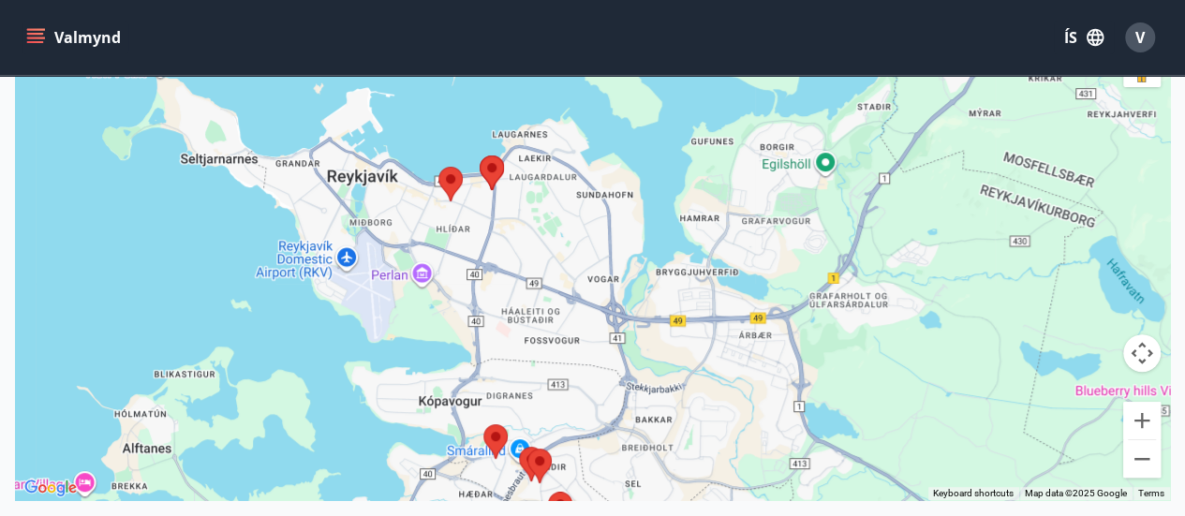
drag, startPoint x: 545, startPoint y: 235, endPoint x: 551, endPoint y: 324, distance: 89.2
click at [559, 336] on div at bounding box center [592, 242] width 1155 height 516
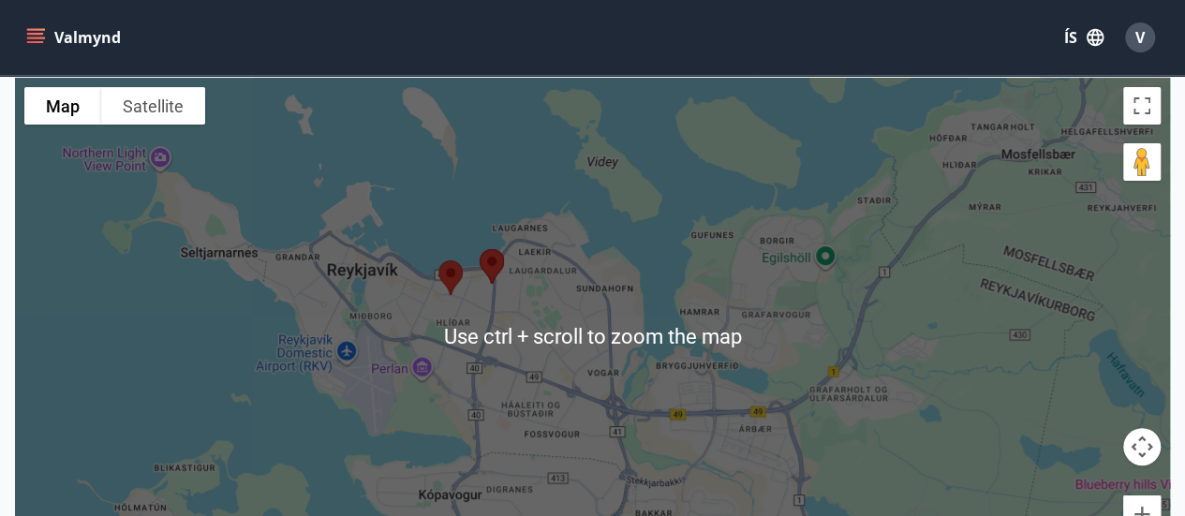
scroll to position [187, 0]
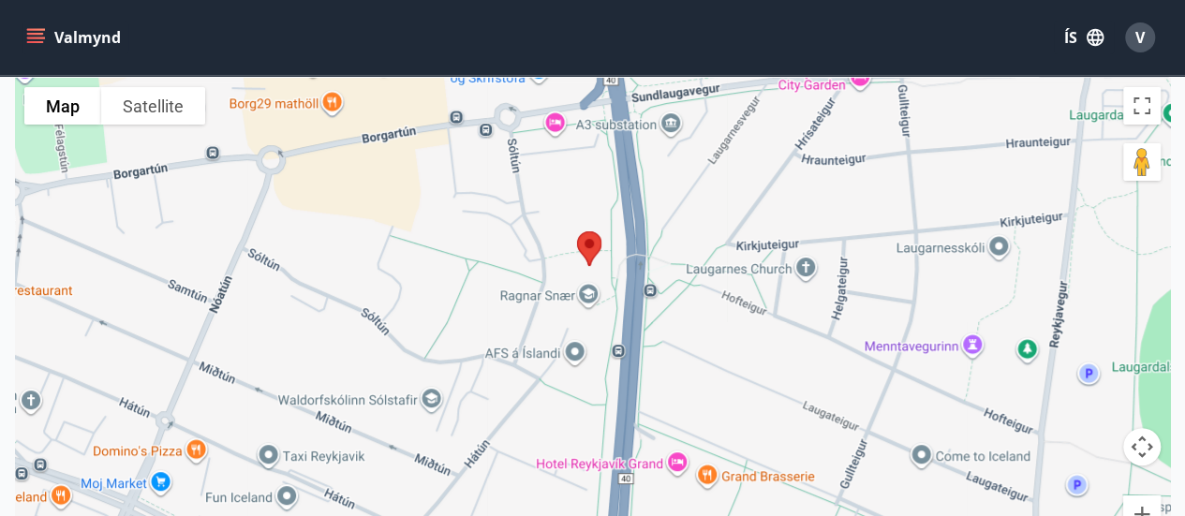
drag, startPoint x: 380, startPoint y: 314, endPoint x: 483, endPoint y: 273, distance: 111.0
click at [483, 273] on div at bounding box center [592, 336] width 1155 height 516
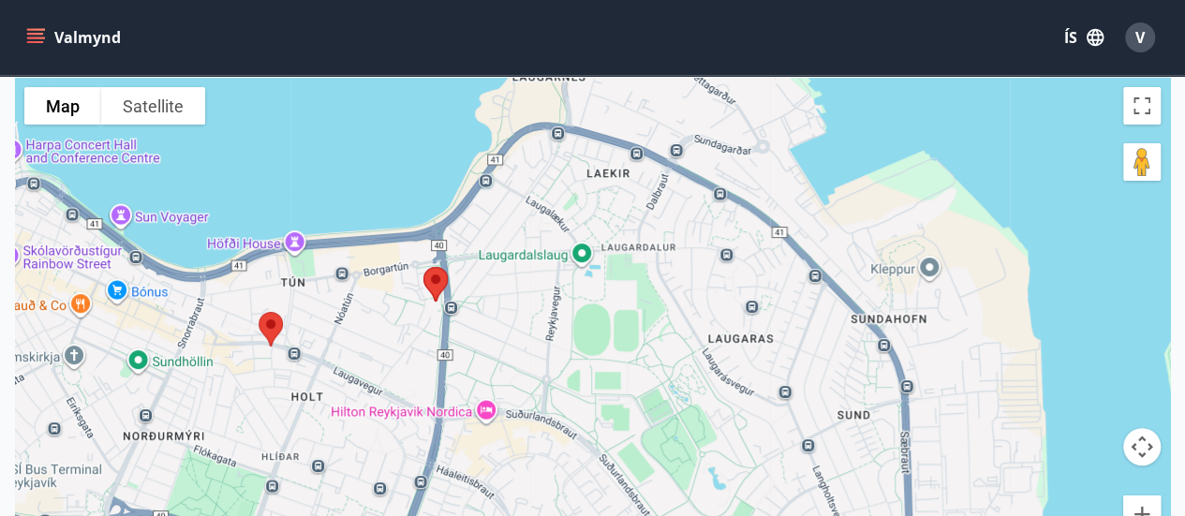
drag, startPoint x: 496, startPoint y: 431, endPoint x: 471, endPoint y: 302, distance: 131.7
click at [471, 302] on div at bounding box center [592, 336] width 1155 height 516
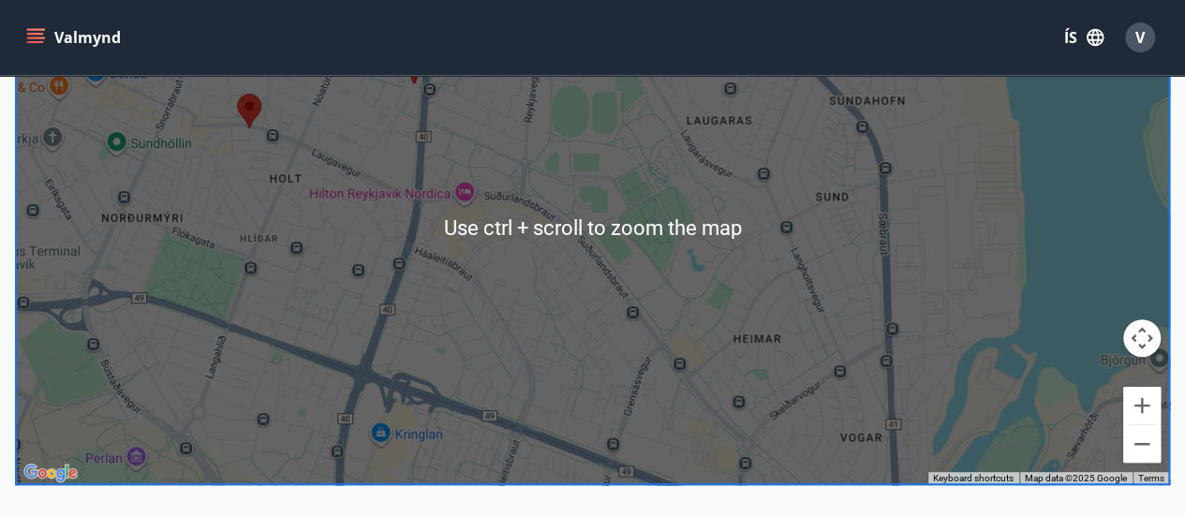
scroll to position [229, 0]
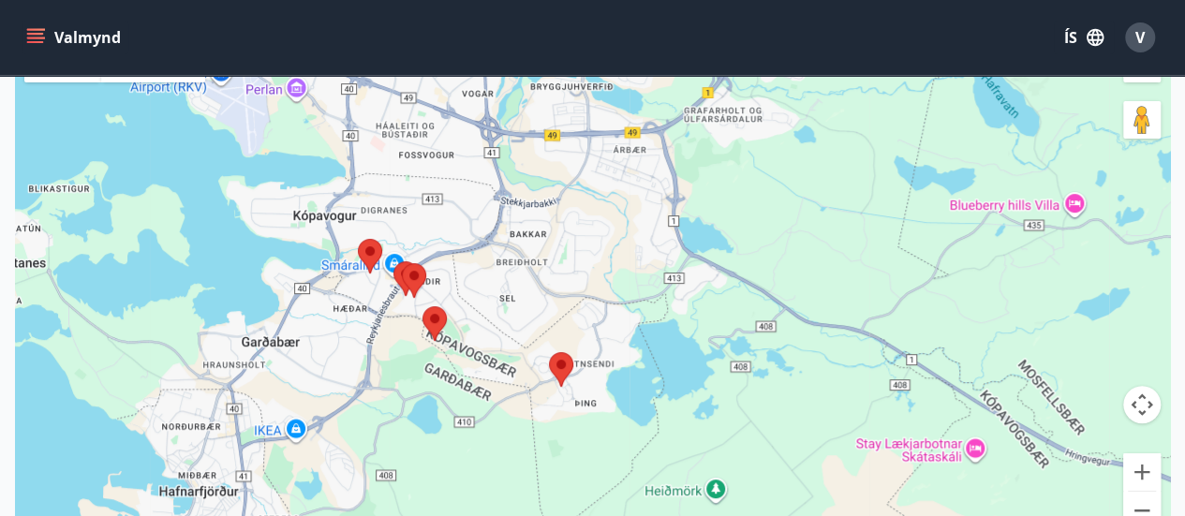
drag, startPoint x: 536, startPoint y: 400, endPoint x: 433, endPoint y: 127, distance: 291.4
click at [433, 127] on div at bounding box center [592, 294] width 1155 height 516
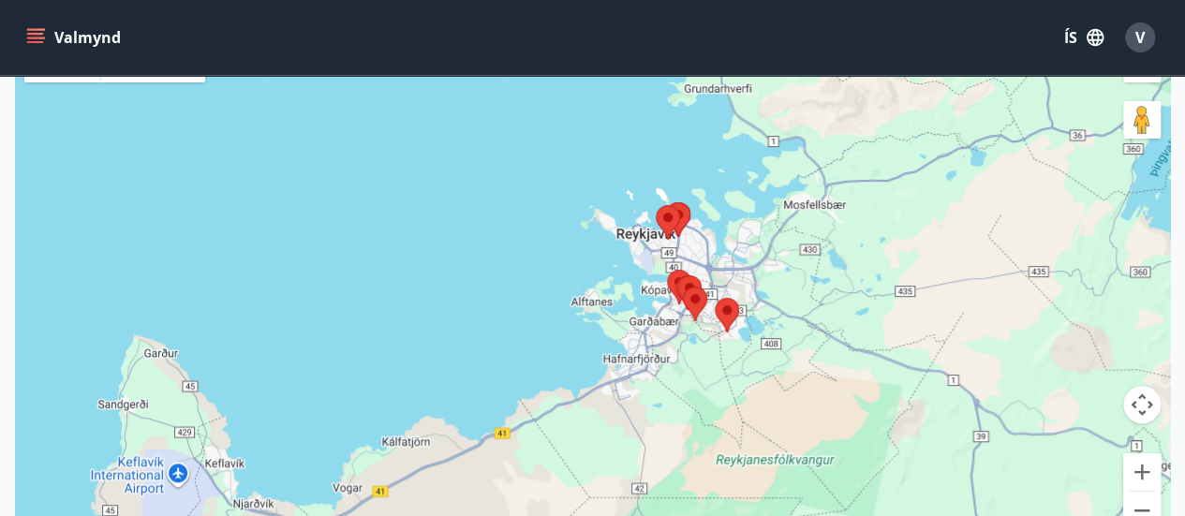
click at [25, 38] on button "Valmynd" at bounding box center [75, 38] width 106 height 34
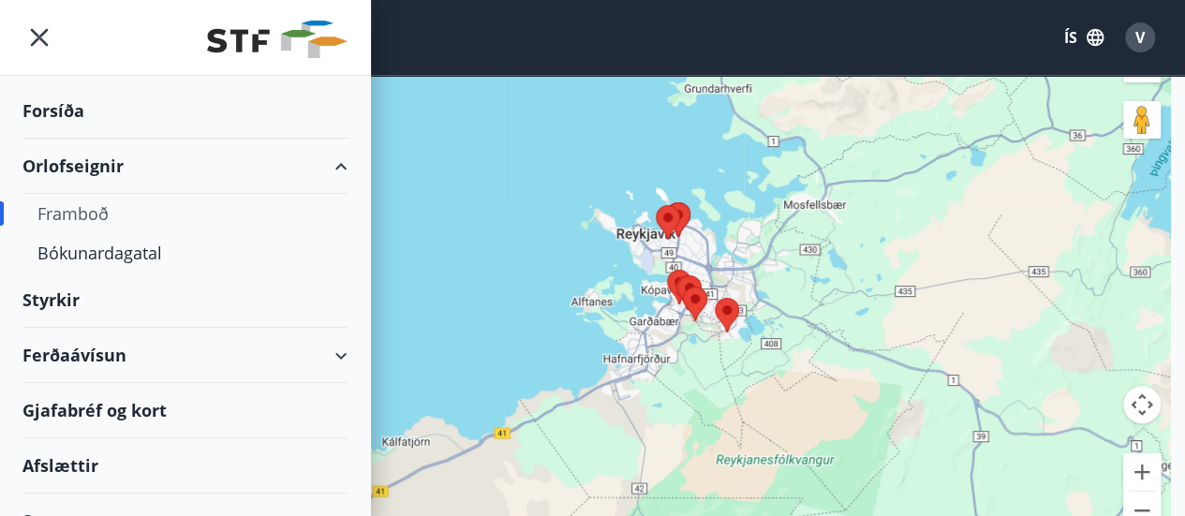
click at [86, 208] on div "Framboð" at bounding box center [184, 213] width 295 height 39
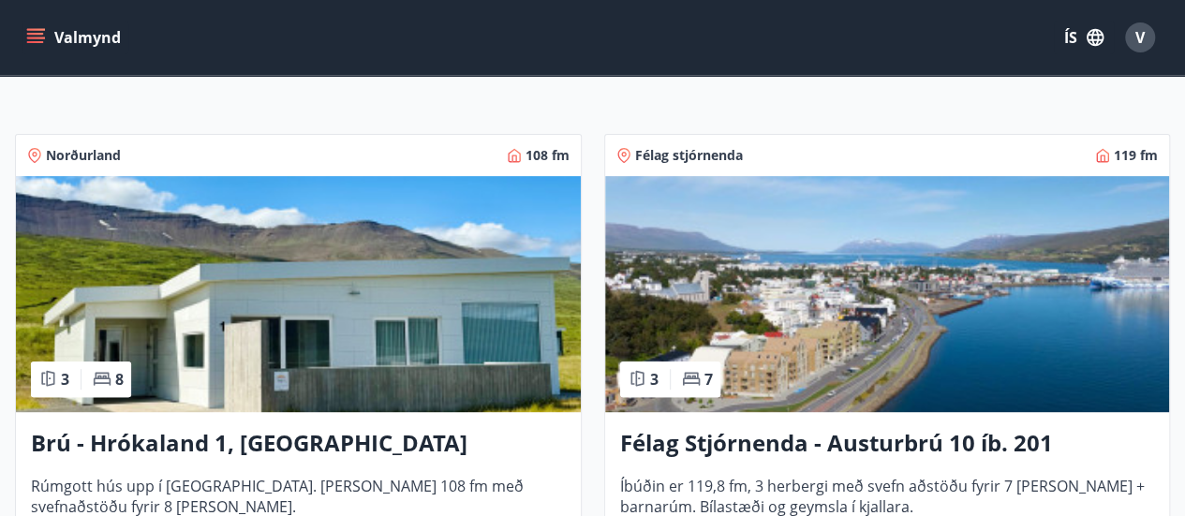
scroll to position [94, 0]
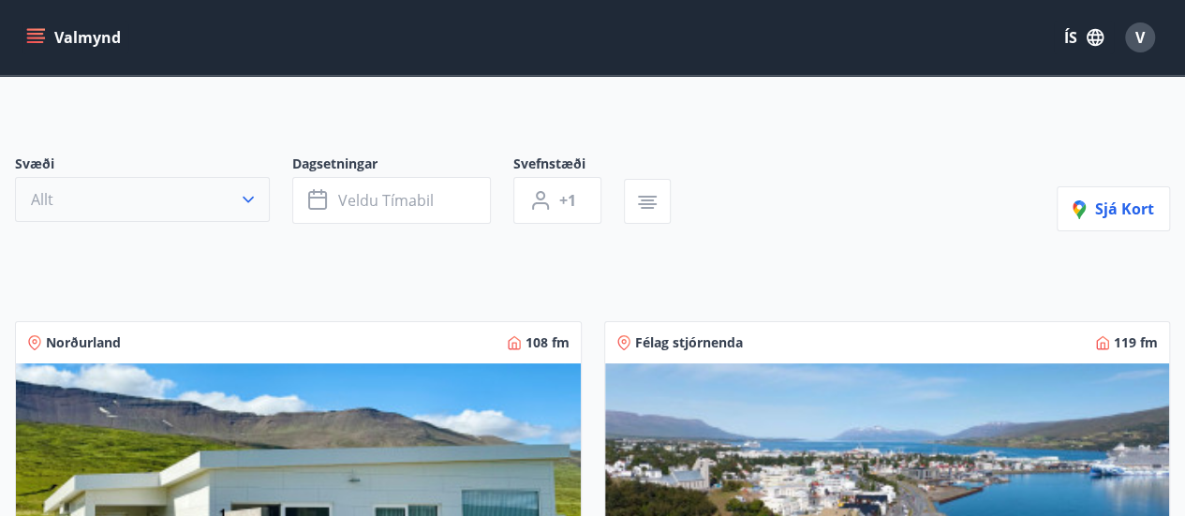
click at [247, 201] on icon "button" at bounding box center [248, 199] width 19 height 19
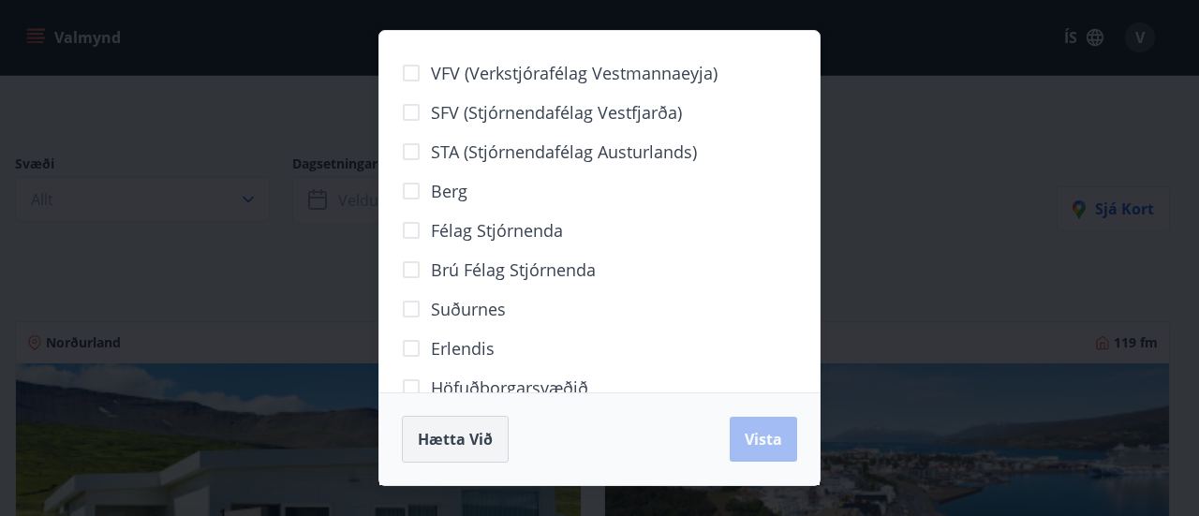
click at [451, 441] on span "Hætta við" at bounding box center [455, 439] width 75 height 21
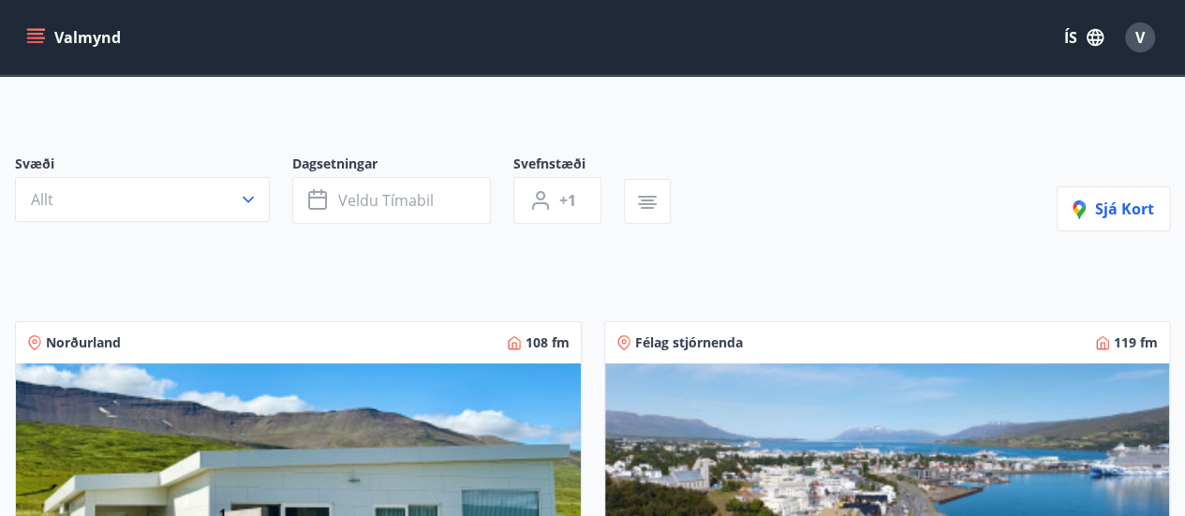
drag, startPoint x: 408, startPoint y: 205, endPoint x: 629, endPoint y: 146, distance: 228.8
click at [899, 192] on div "Svæði Allt Dagsetningar Veldu tímabil Svefnstæði +1 Sjá kort" at bounding box center [592, 193] width 1155 height 77
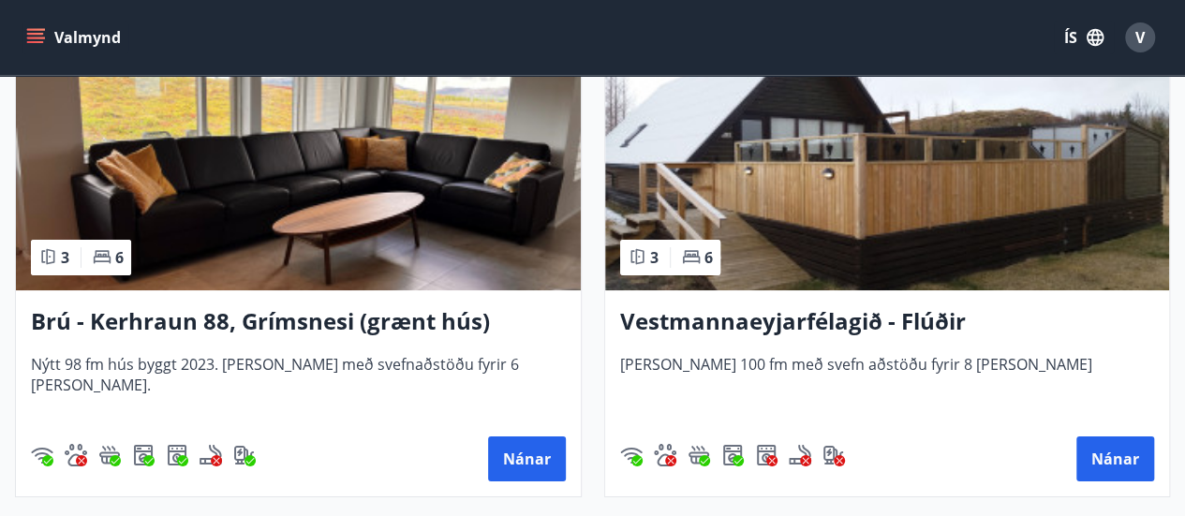
scroll to position [7025, 0]
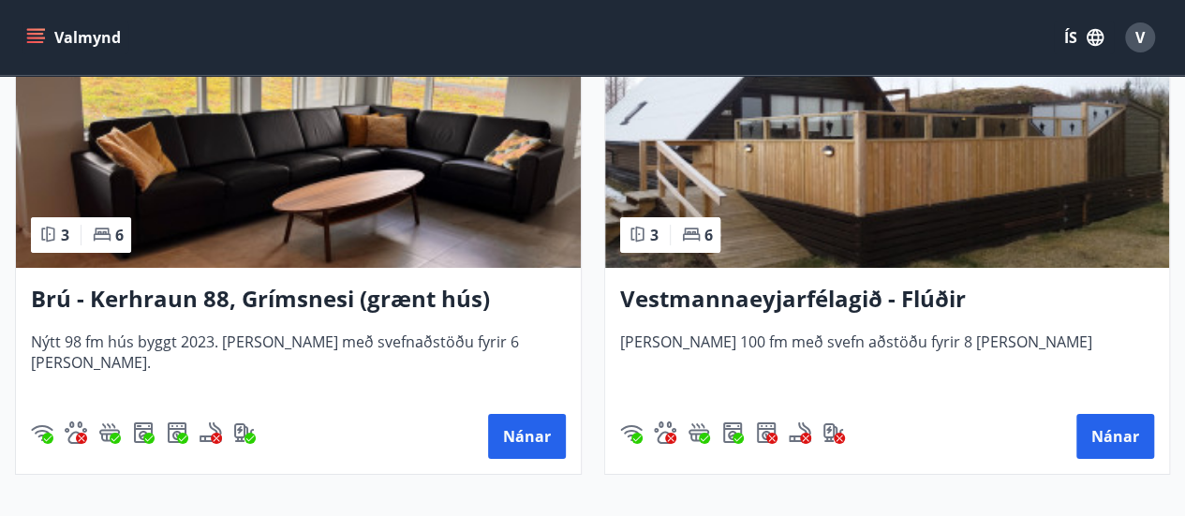
click at [587, 137] on div "Suðurland 100 fm 3 6 Vestmannaeyjarfélagið - Flúðir Húsið er 100 fm með svefn a…" at bounding box center [876, 221] width 589 height 508
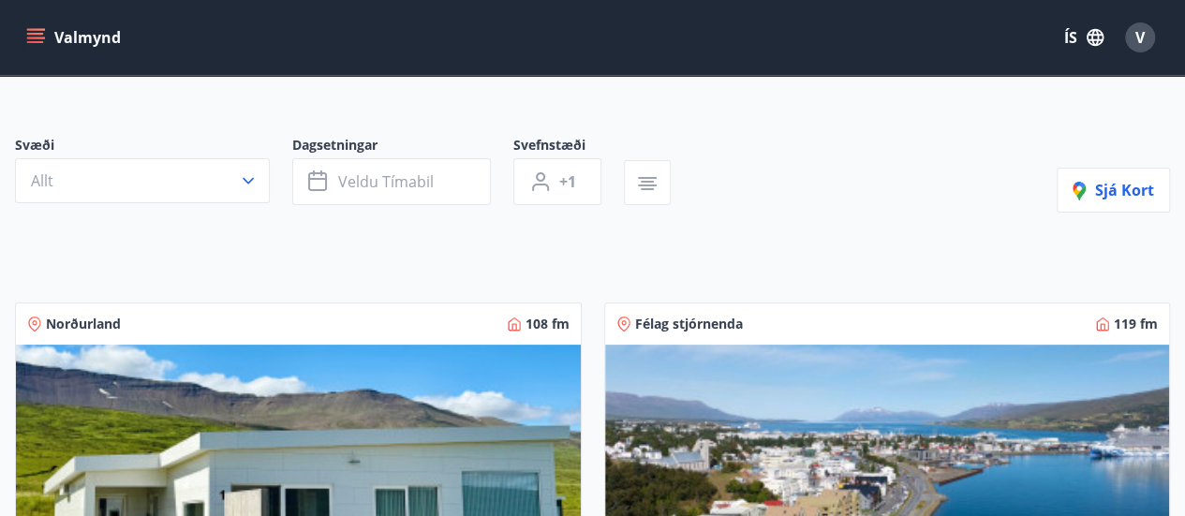
scroll to position [0, 0]
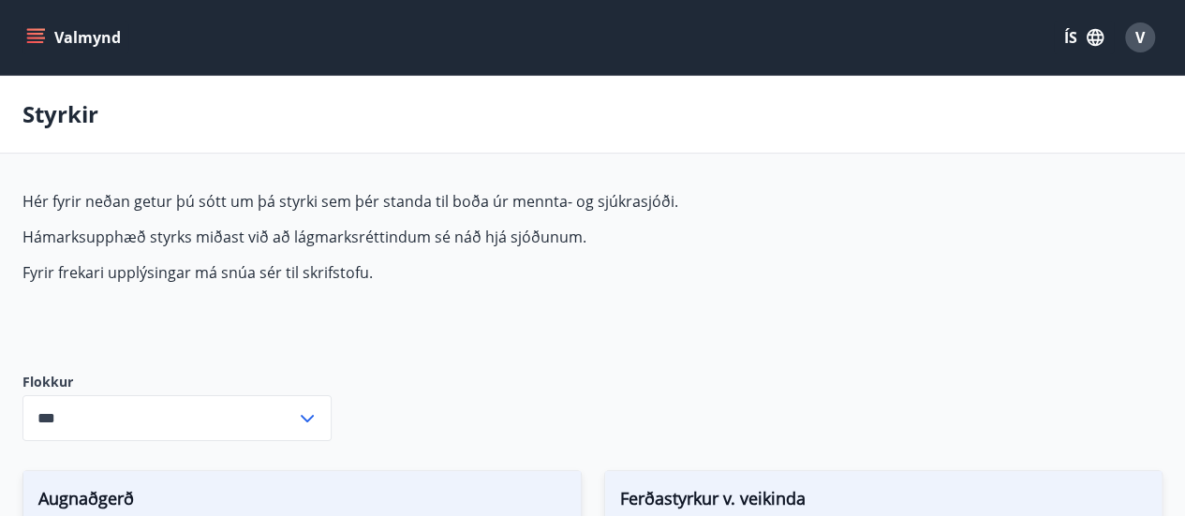
scroll to position [110, 0]
type input "***"
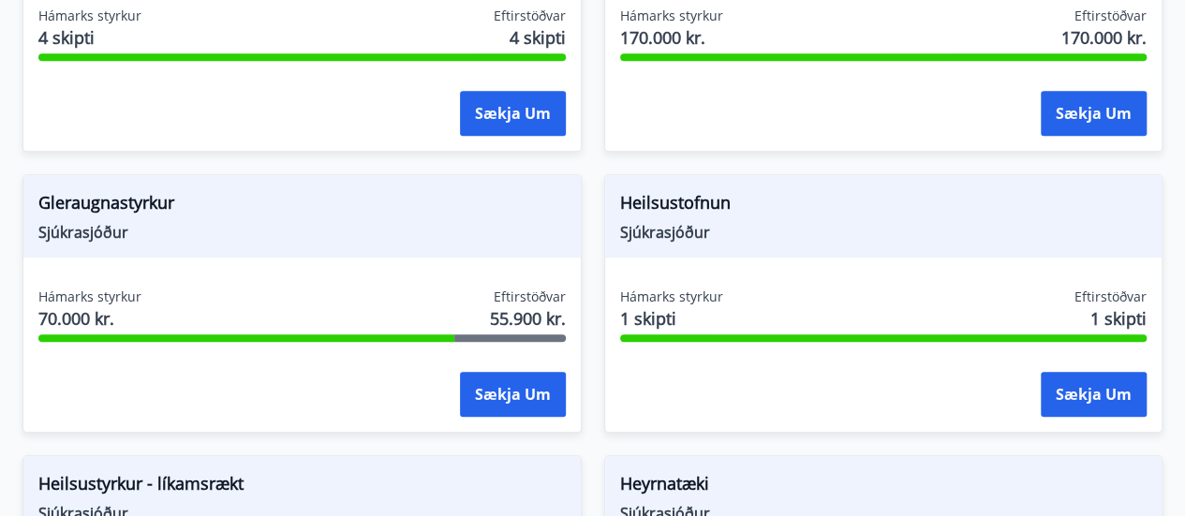
scroll to position [859, 0]
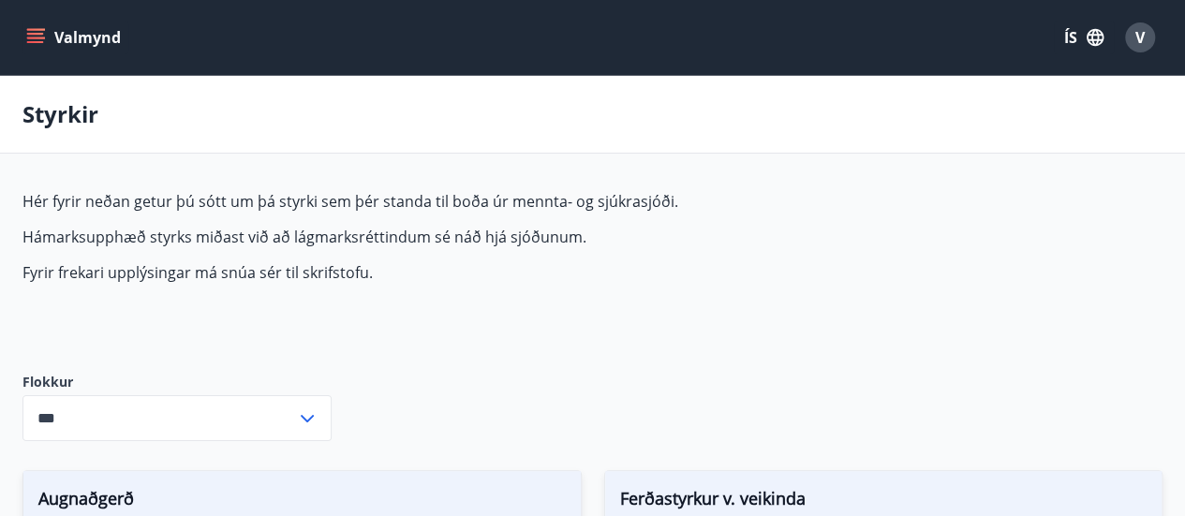
type input "***"
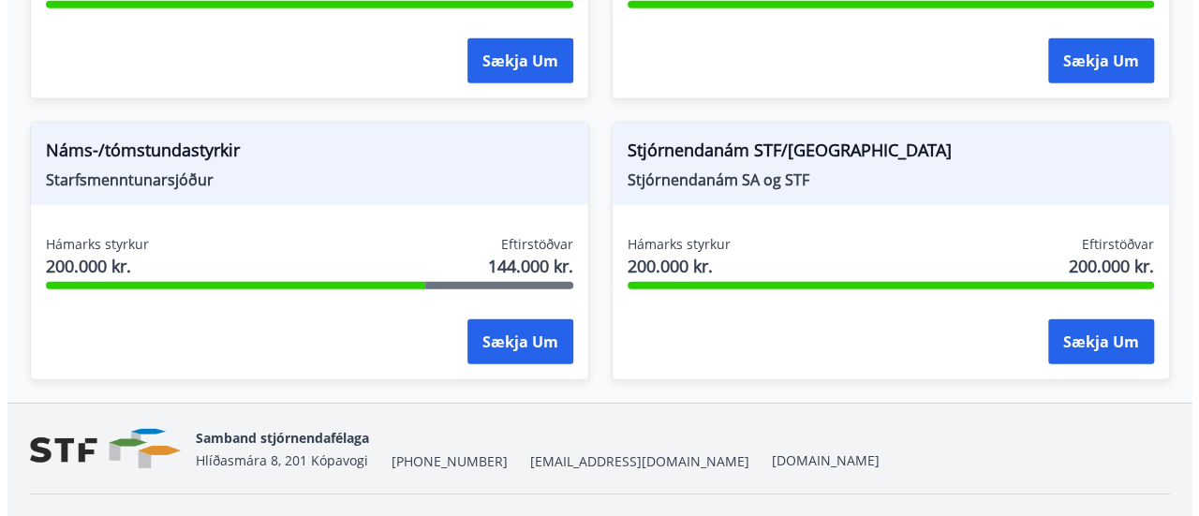
scroll to position [2633, 0]
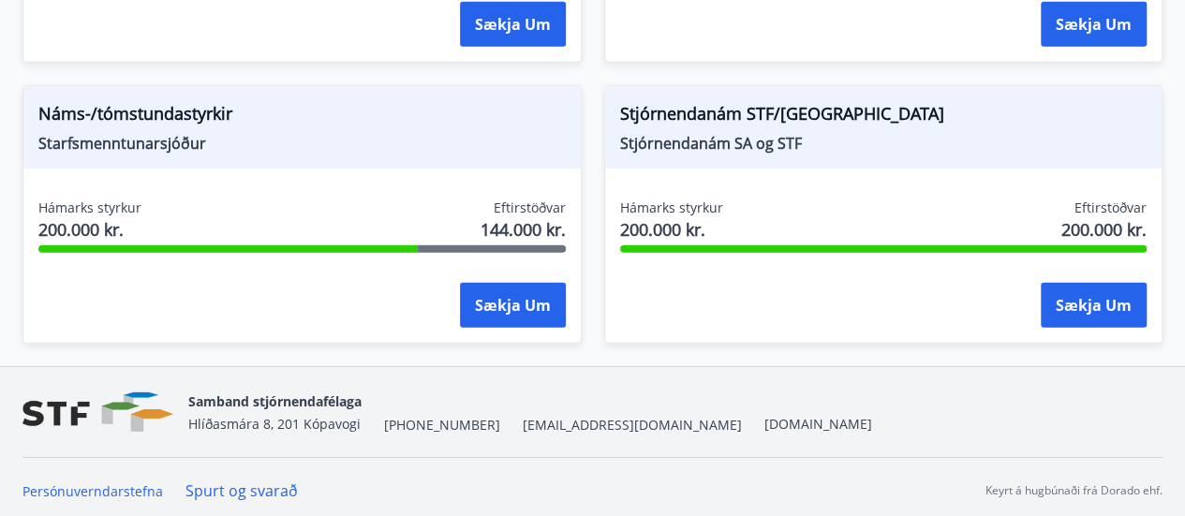
click at [221, 233] on div "Hámarks styrkur 200.000 kr. Eftirstöðvar 144.000 kr." at bounding box center [301, 222] width 527 height 47
click at [466, 301] on button "Sækja um" at bounding box center [513, 305] width 106 height 45
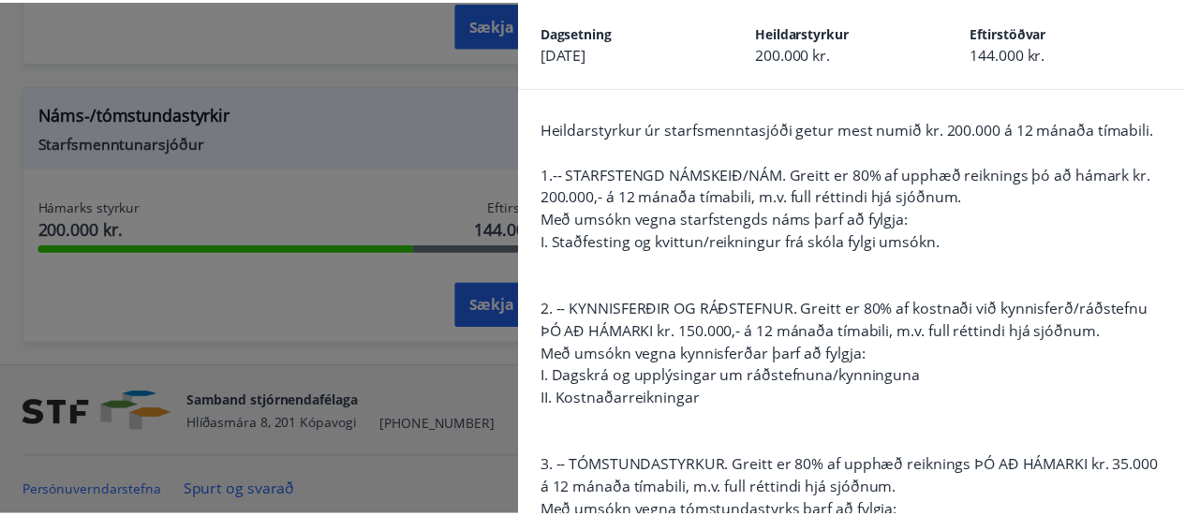
scroll to position [0, 0]
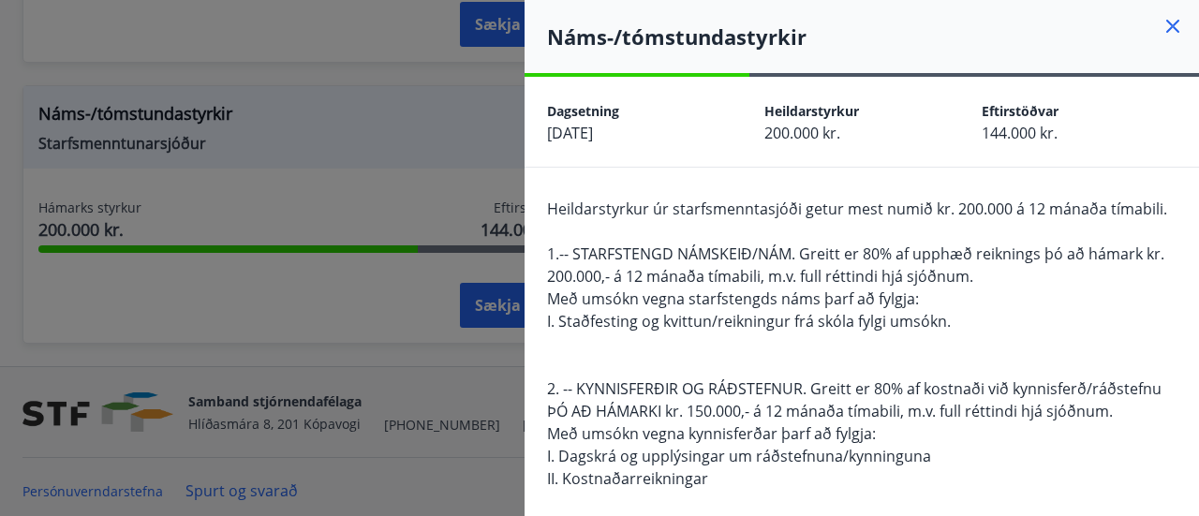
click at [1161, 23] on icon at bounding box center [1172, 26] width 22 height 22
